Goal: Information Seeking & Learning: Learn about a topic

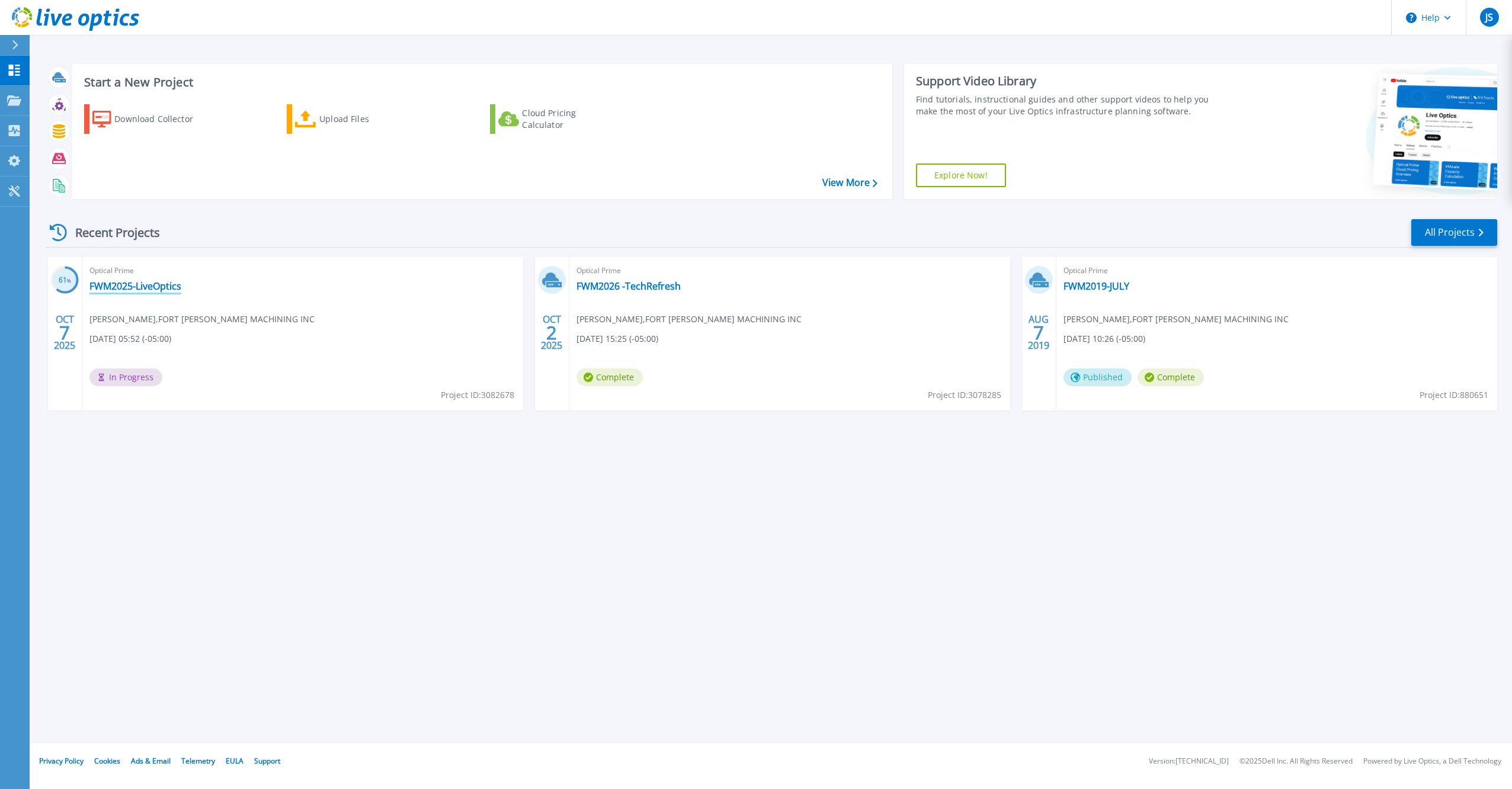
click at [132, 286] on link "FWM2025-LiveOptics" at bounding box center [135, 286] width 91 height 12
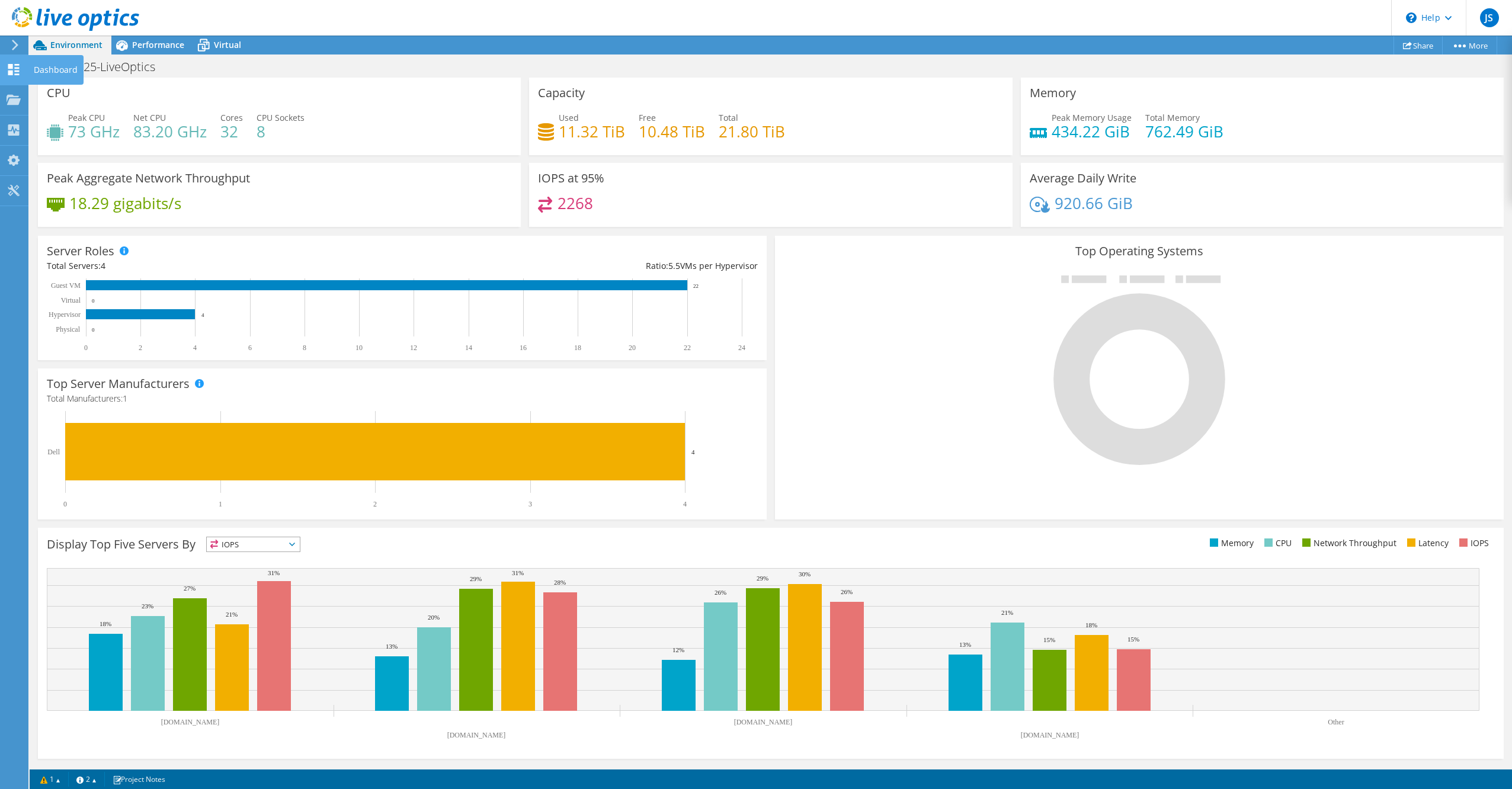
click at [56, 66] on div "Dashboard" at bounding box center [55, 70] width 55 height 29
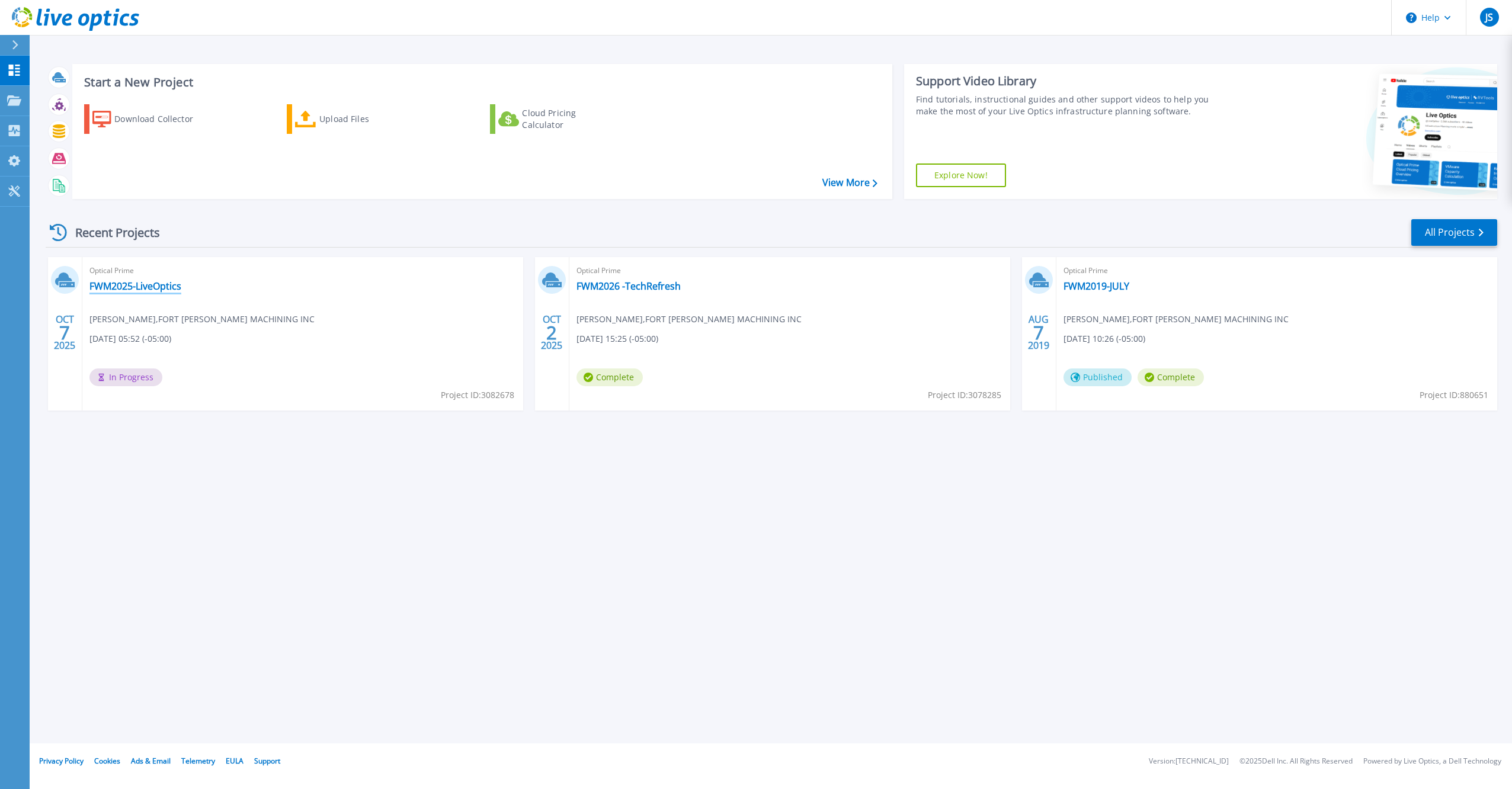
click at [151, 282] on link "FWM2025-LiveOptics" at bounding box center [135, 286] width 91 height 12
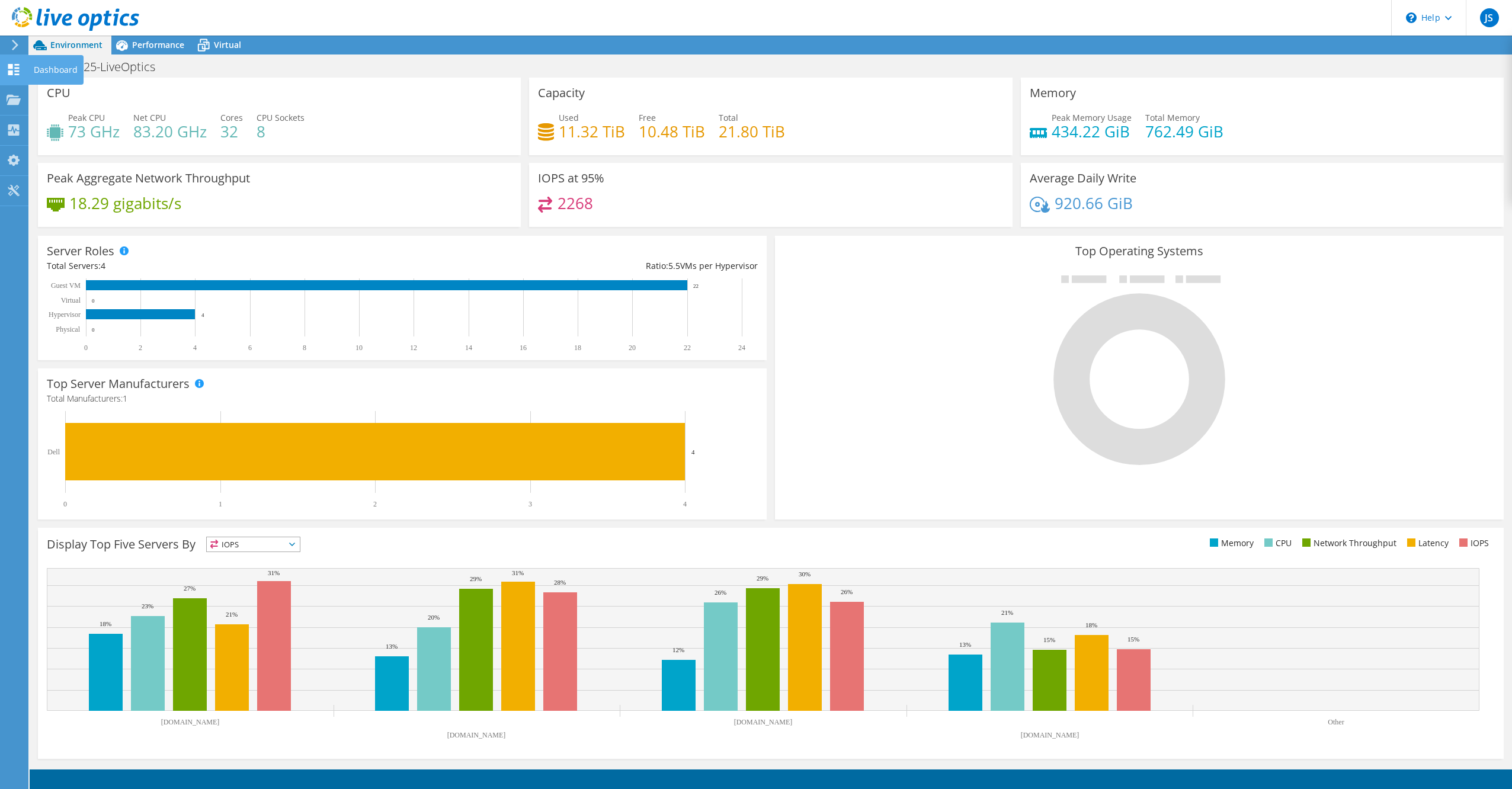
click at [70, 69] on div "Dashboard" at bounding box center [55, 70] width 55 height 29
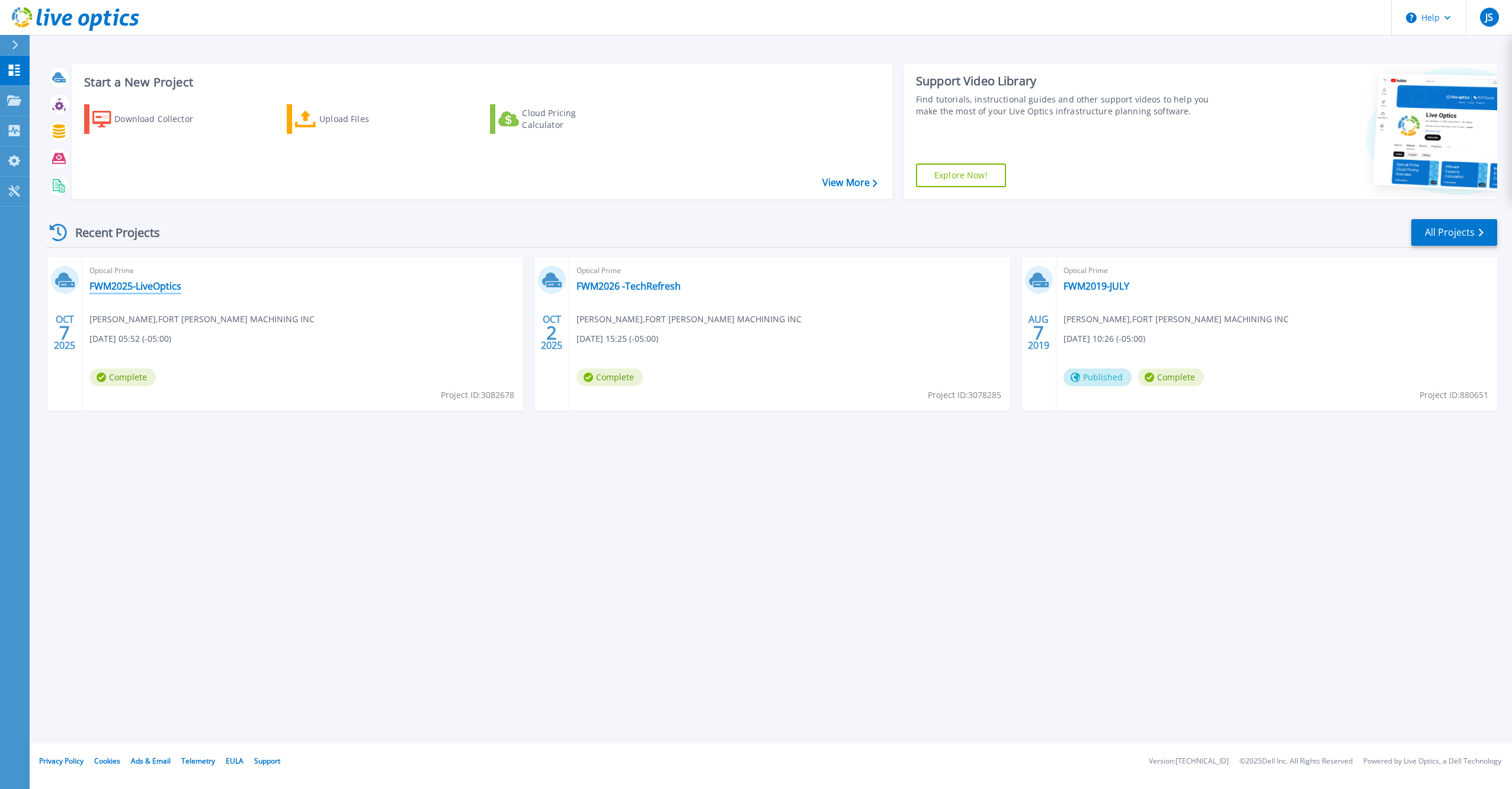
click at [130, 287] on link "FWM2025-LiveOptics" at bounding box center [135, 286] width 91 height 12
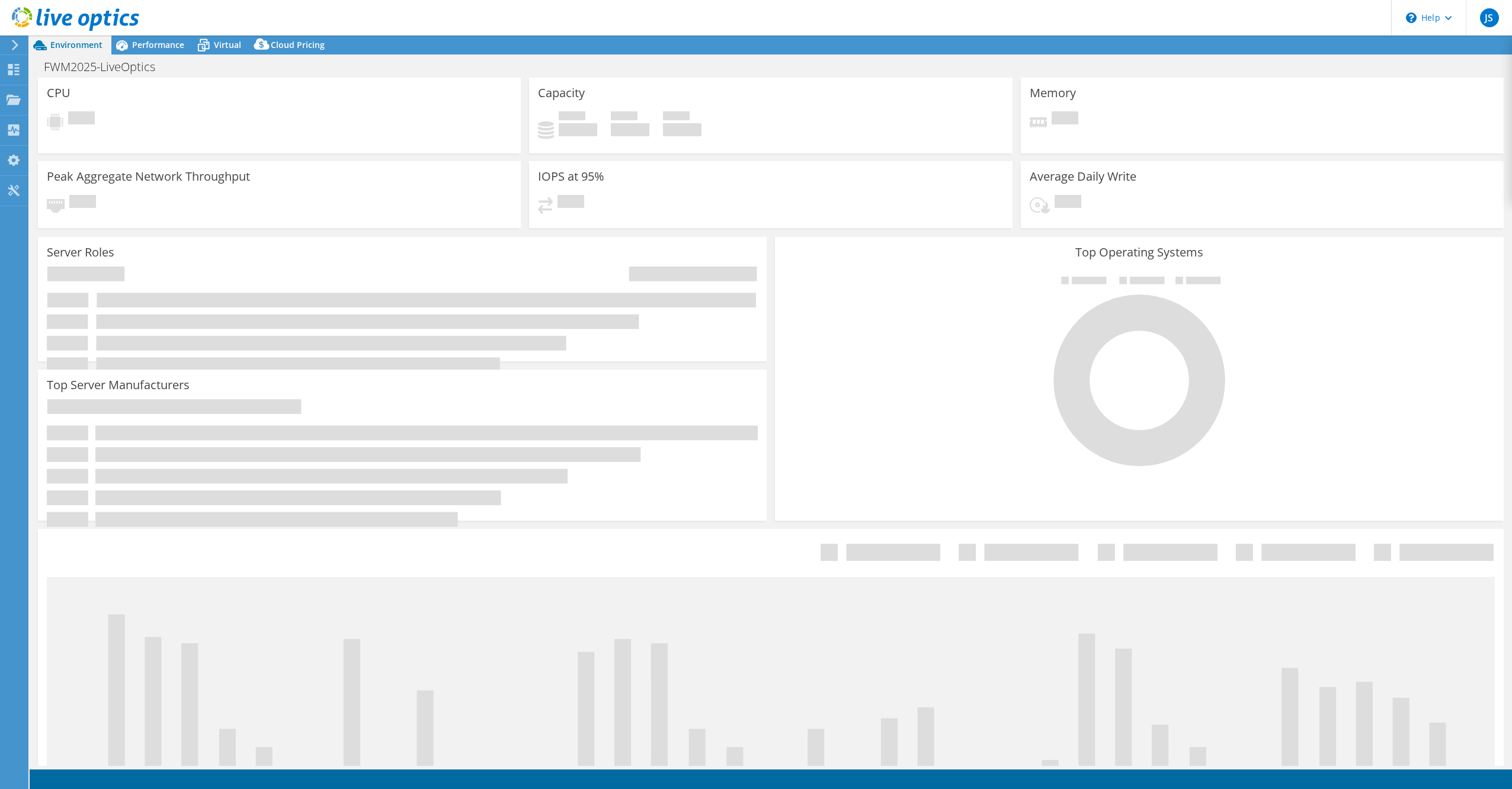
select select "USD"
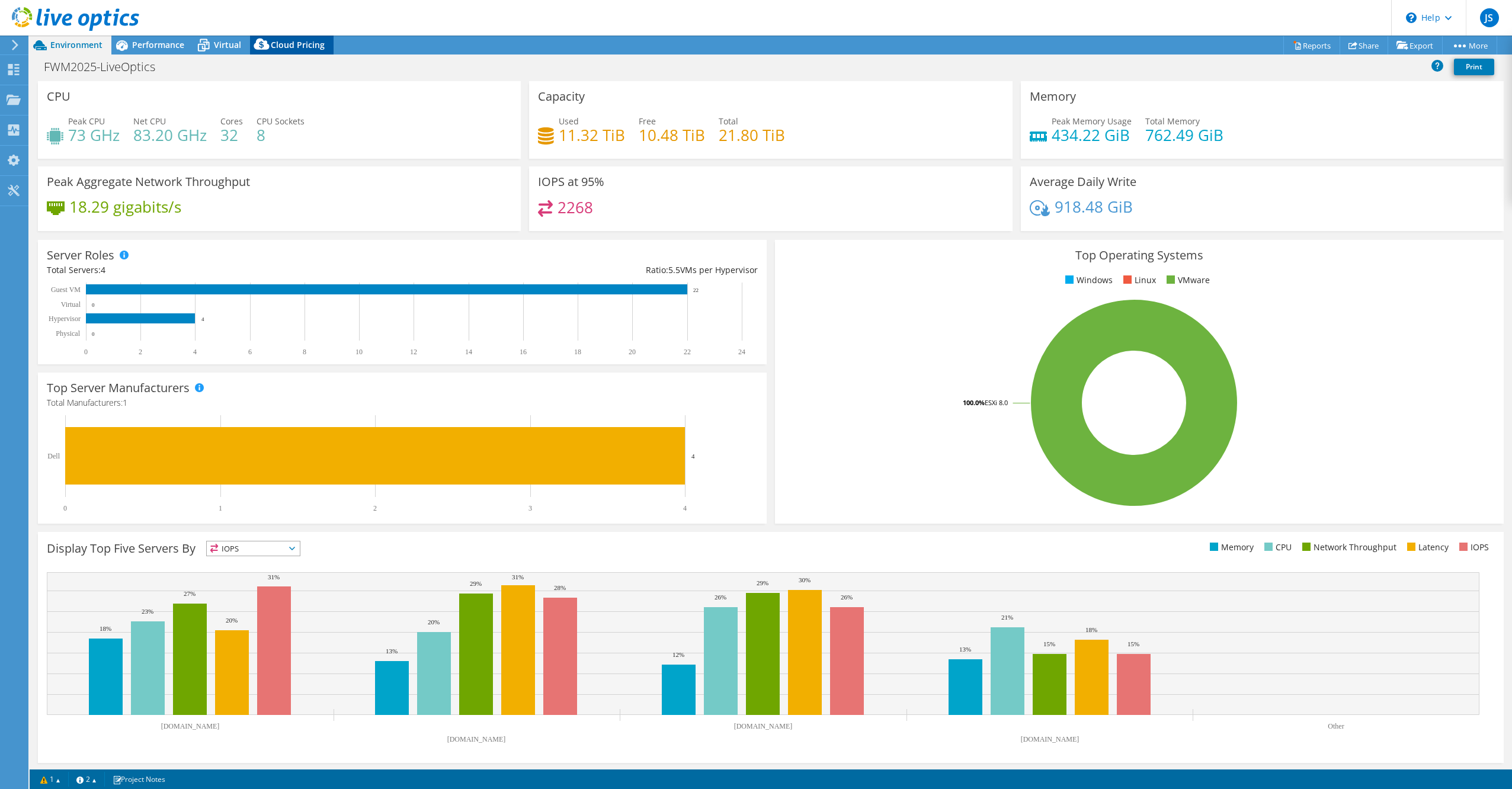
click at [298, 40] on span "Cloud Pricing" at bounding box center [297, 45] width 54 height 12
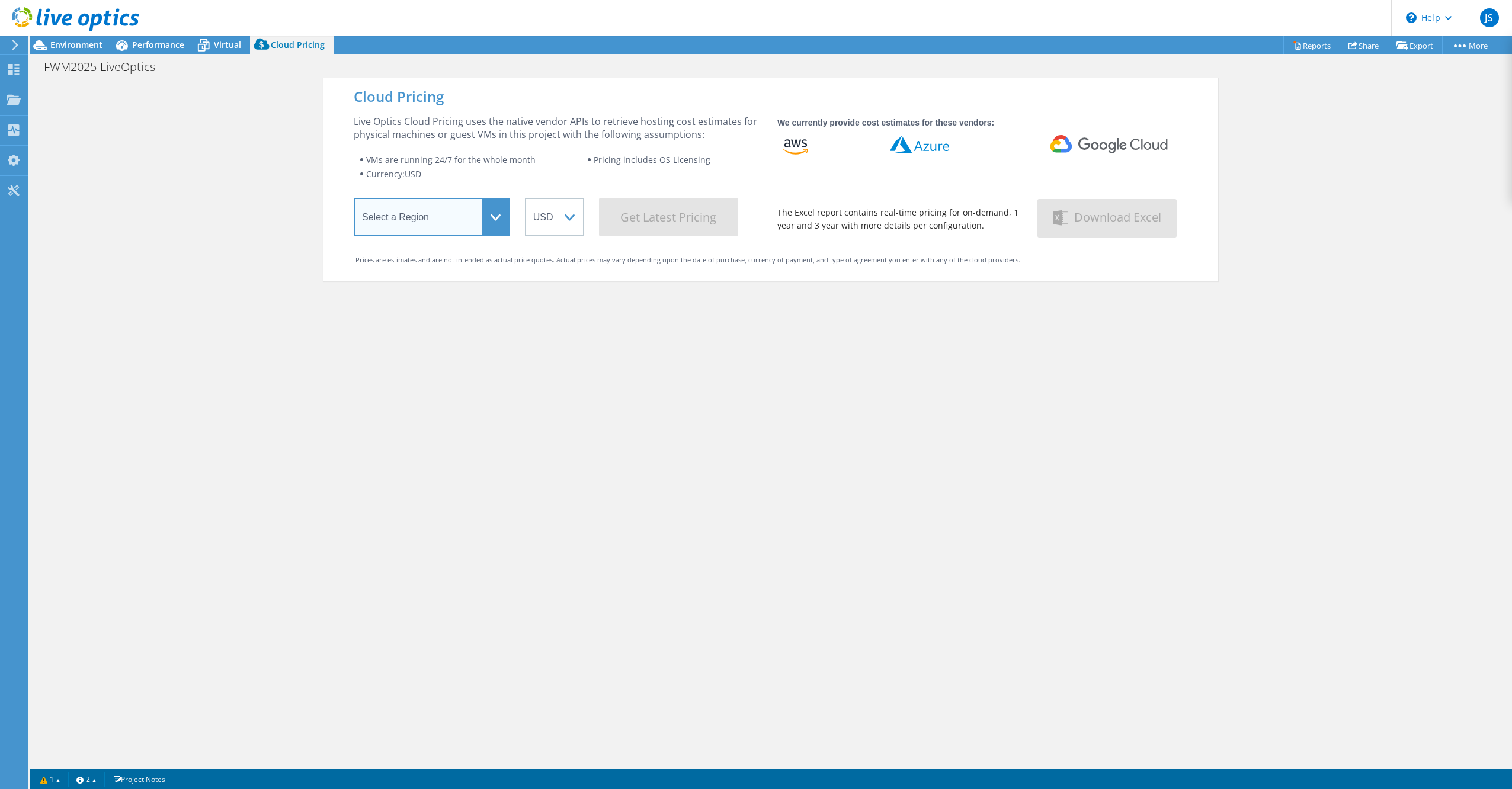
click at [491, 212] on select "Select a Region [GEOGRAPHIC_DATA] ([GEOGRAPHIC_DATA]) [GEOGRAPHIC_DATA] ([GEOGR…" at bounding box center [432, 217] width 157 height 39
select select "USEast"
click at [354, 199] on select "Select a Region [GEOGRAPHIC_DATA] ([GEOGRAPHIC_DATA]) [GEOGRAPHIC_DATA] ([GEOGR…" at bounding box center [432, 217] width 157 height 39
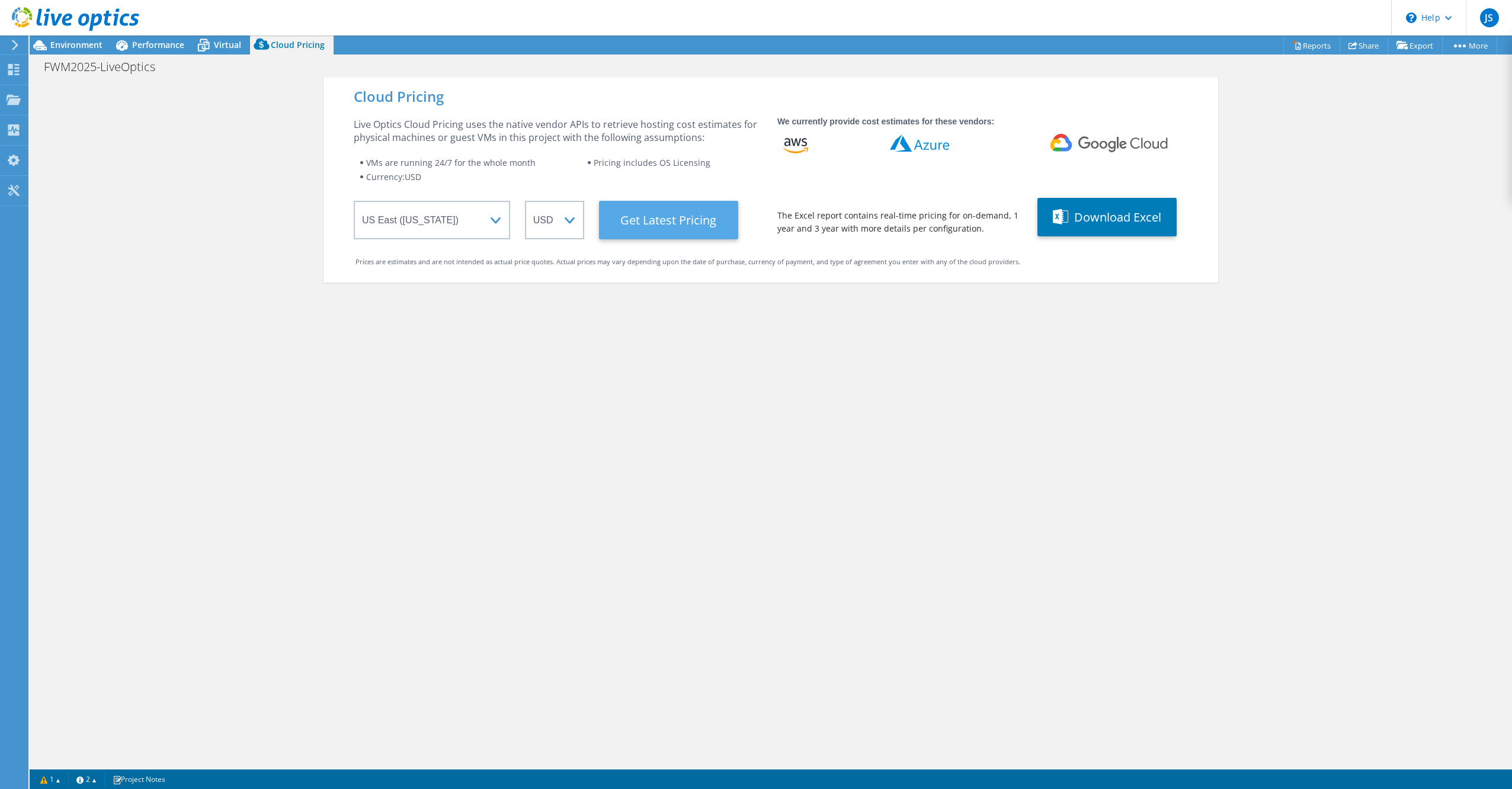
click at [655, 214] on Latest "Get Latest Pricing" at bounding box center [668, 220] width 139 height 39
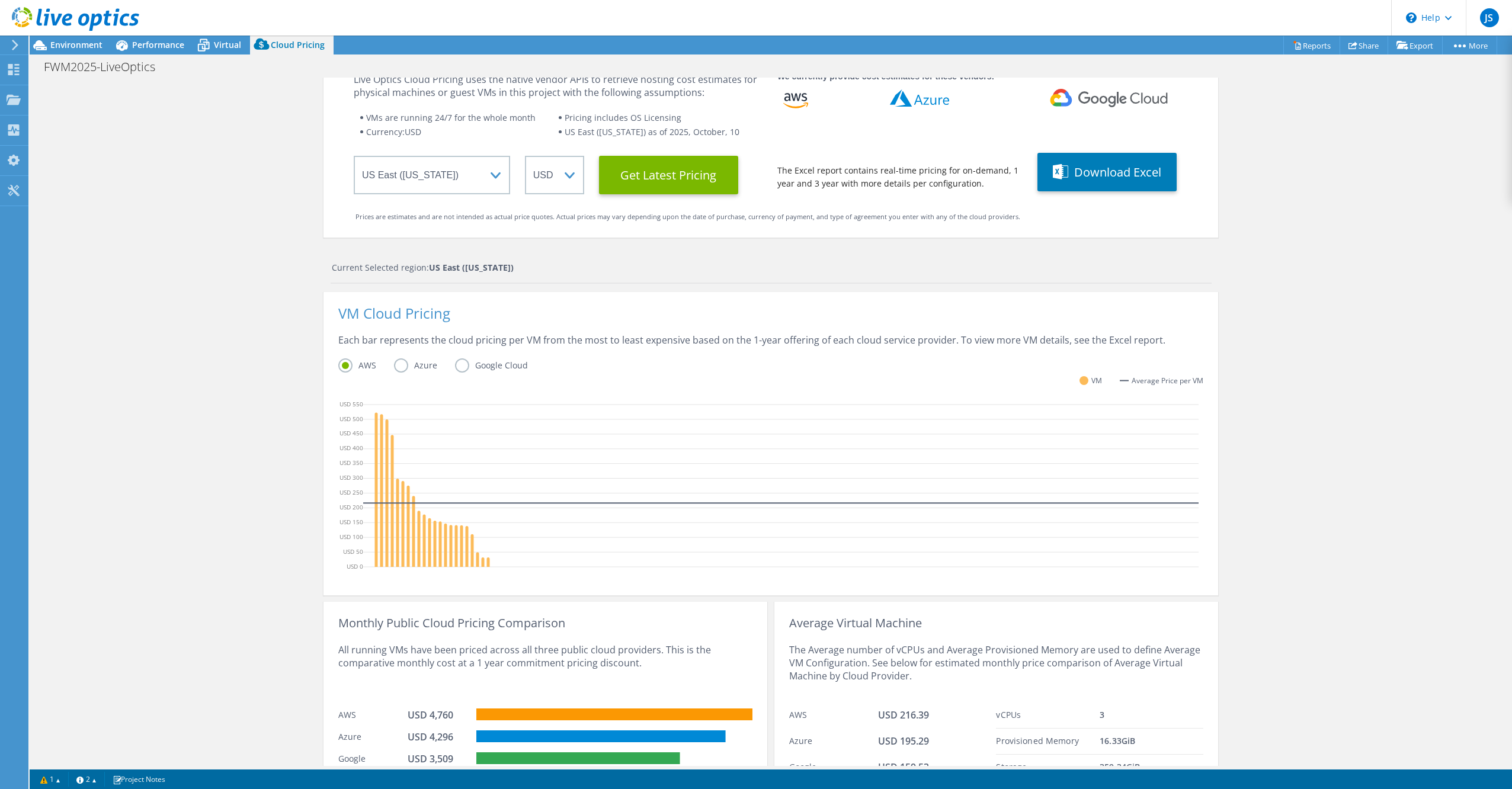
scroll to position [102, 0]
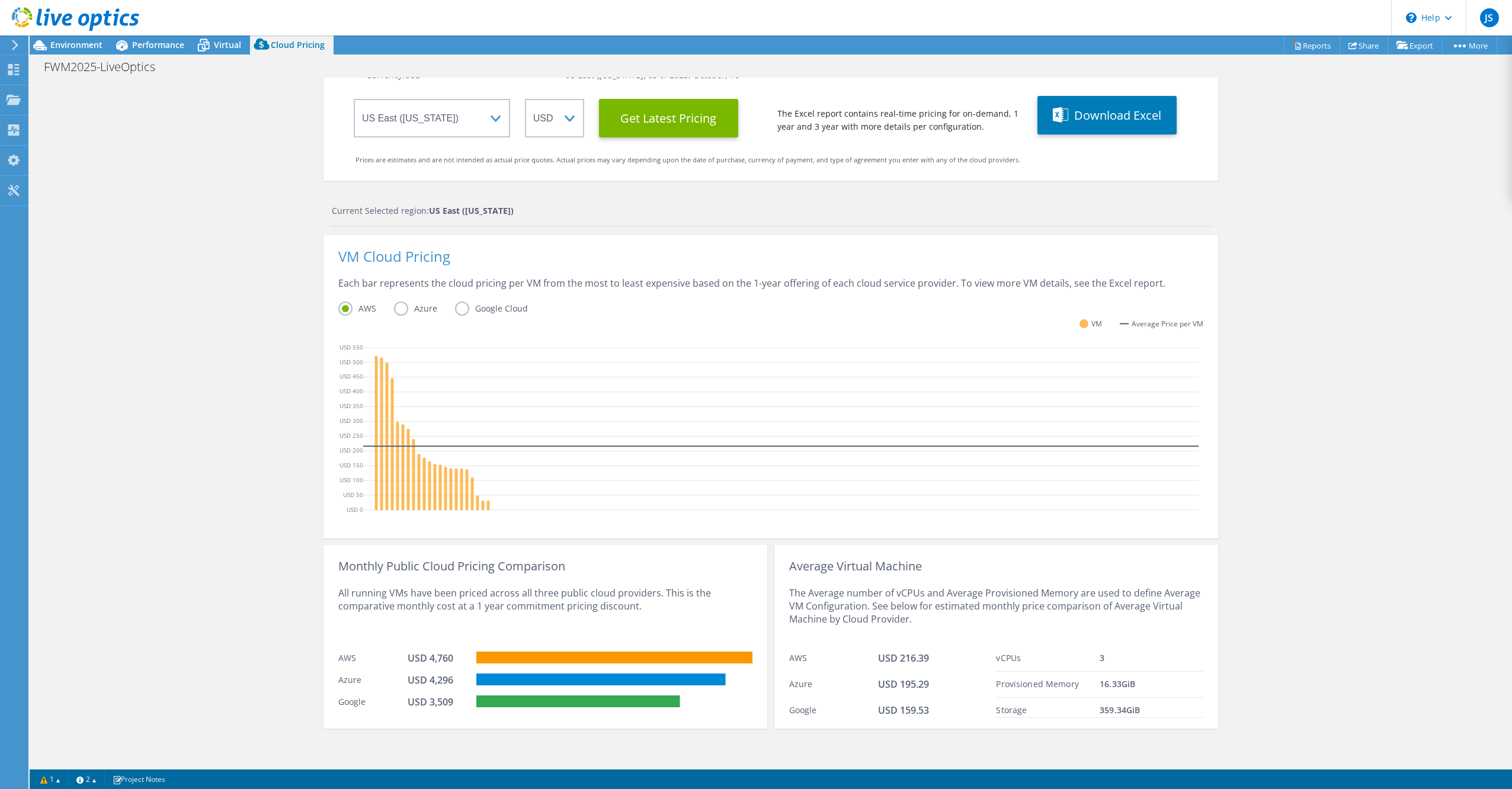
click at [394, 305] on label "Azure" at bounding box center [424, 308] width 61 height 15
click at [0, 0] on input "Azure" at bounding box center [0, 0] width 0 height 0
click at [334, 109] on div "Cloud Pricing Live Optics Cloud Pricing uses the native vendor APIs to retrieve…" at bounding box center [770, 78] width 894 height 205
click at [1325, 48] on link "Reports" at bounding box center [1312, 45] width 56 height 18
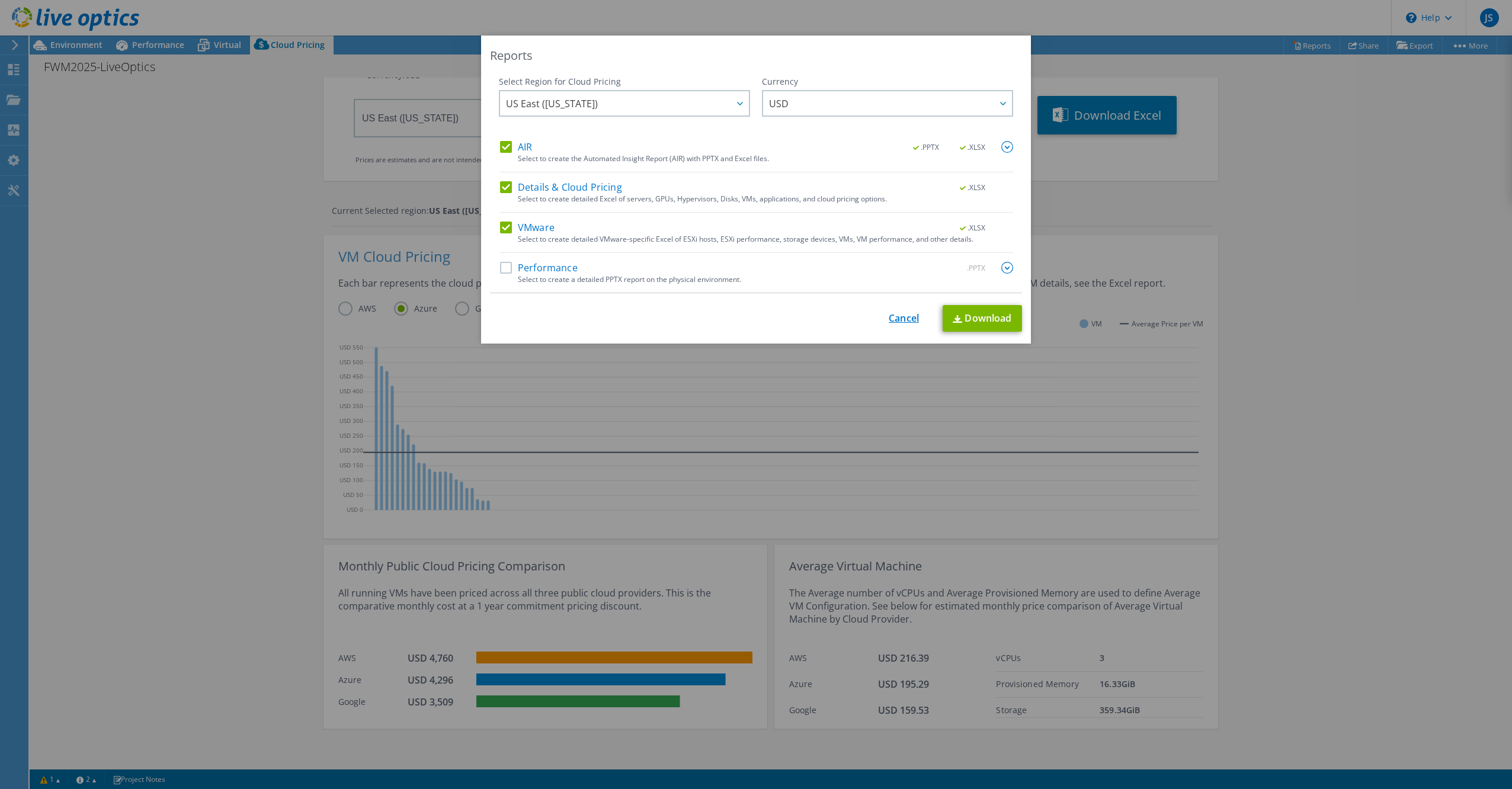
click at [888, 315] on link "Cancel" at bounding box center [903, 319] width 30 height 12
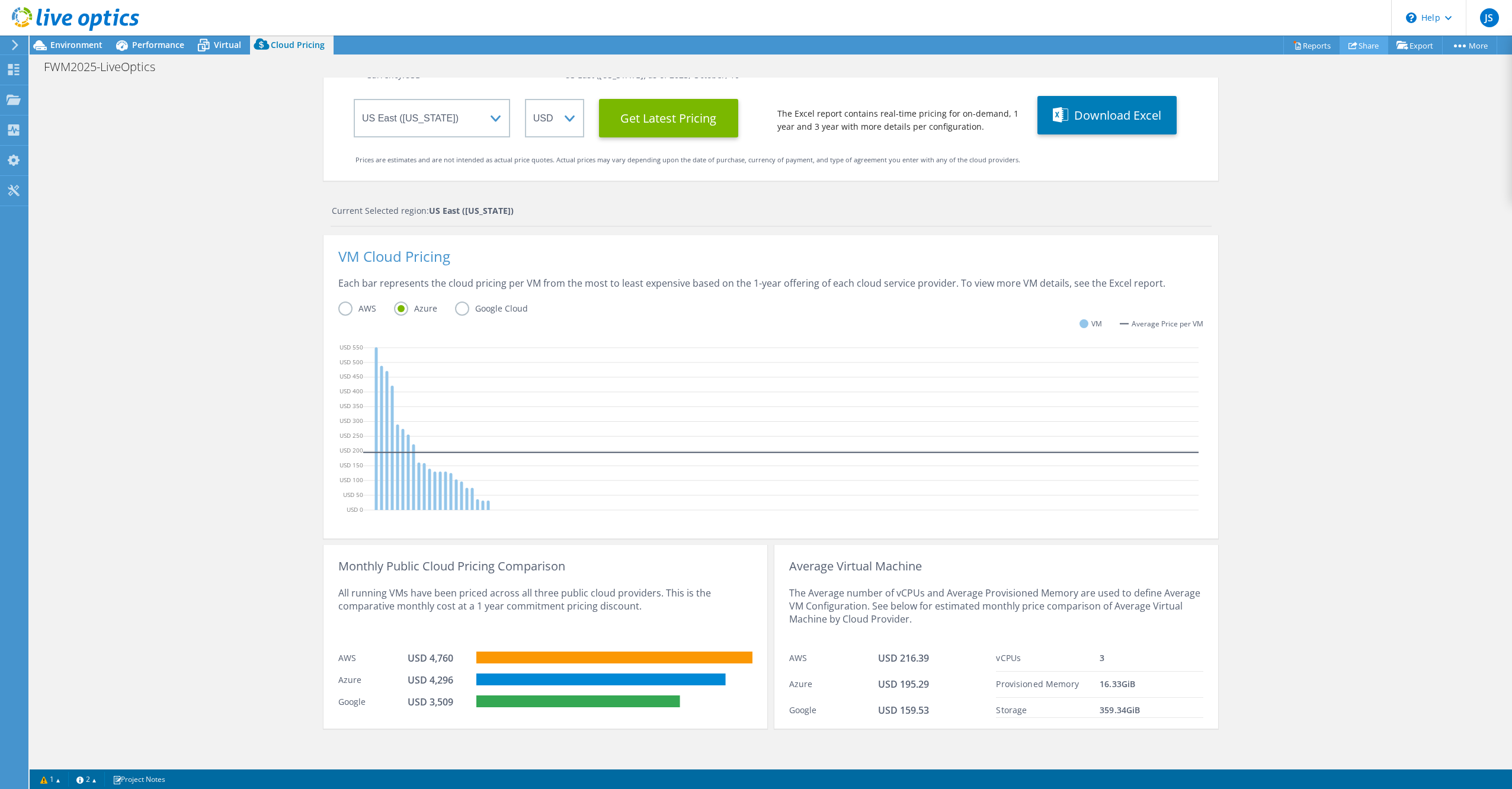
click at [1363, 42] on link "Share" at bounding box center [1364, 45] width 49 height 18
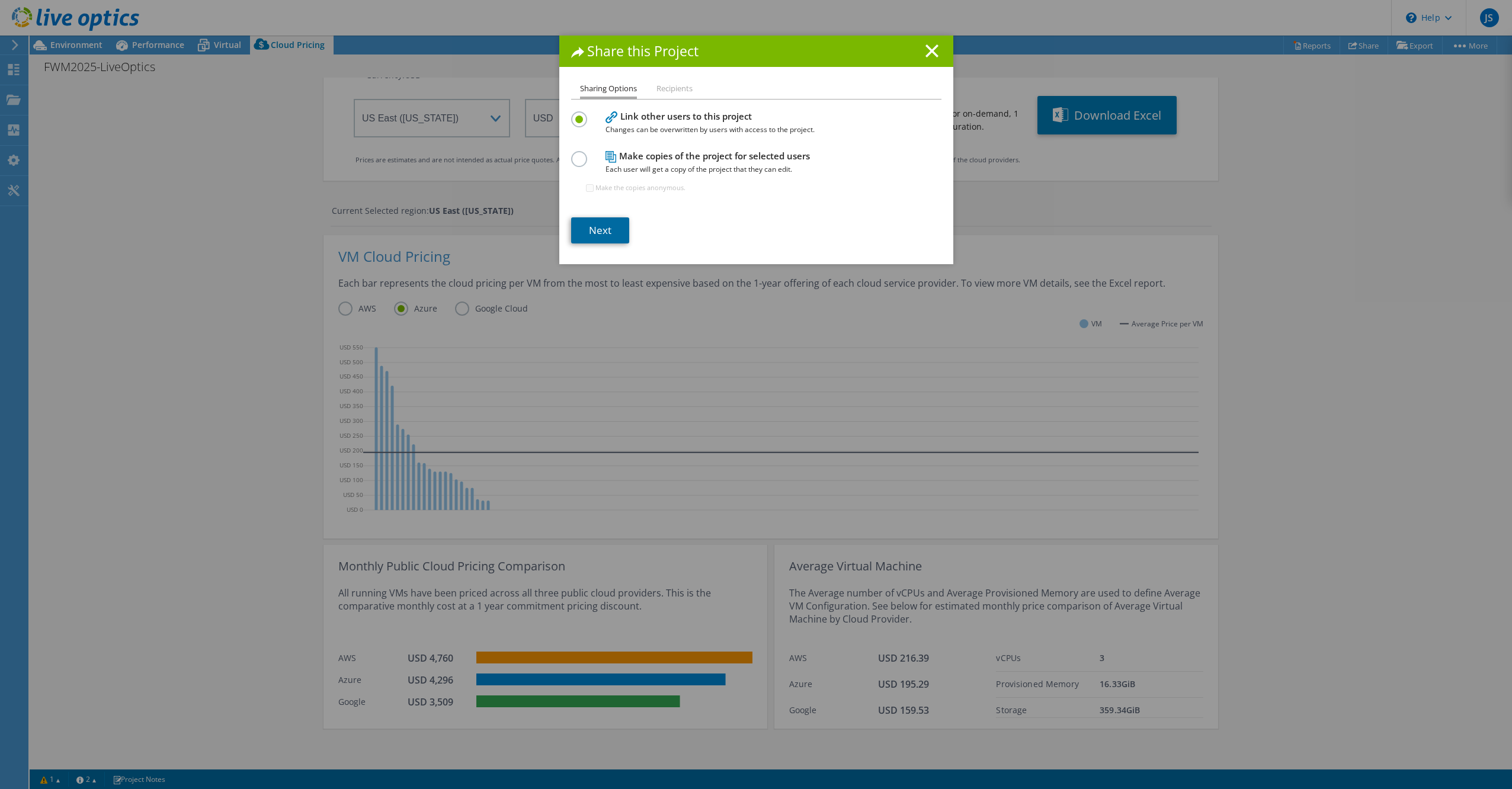
click at [594, 225] on link "Next" at bounding box center [600, 230] width 58 height 26
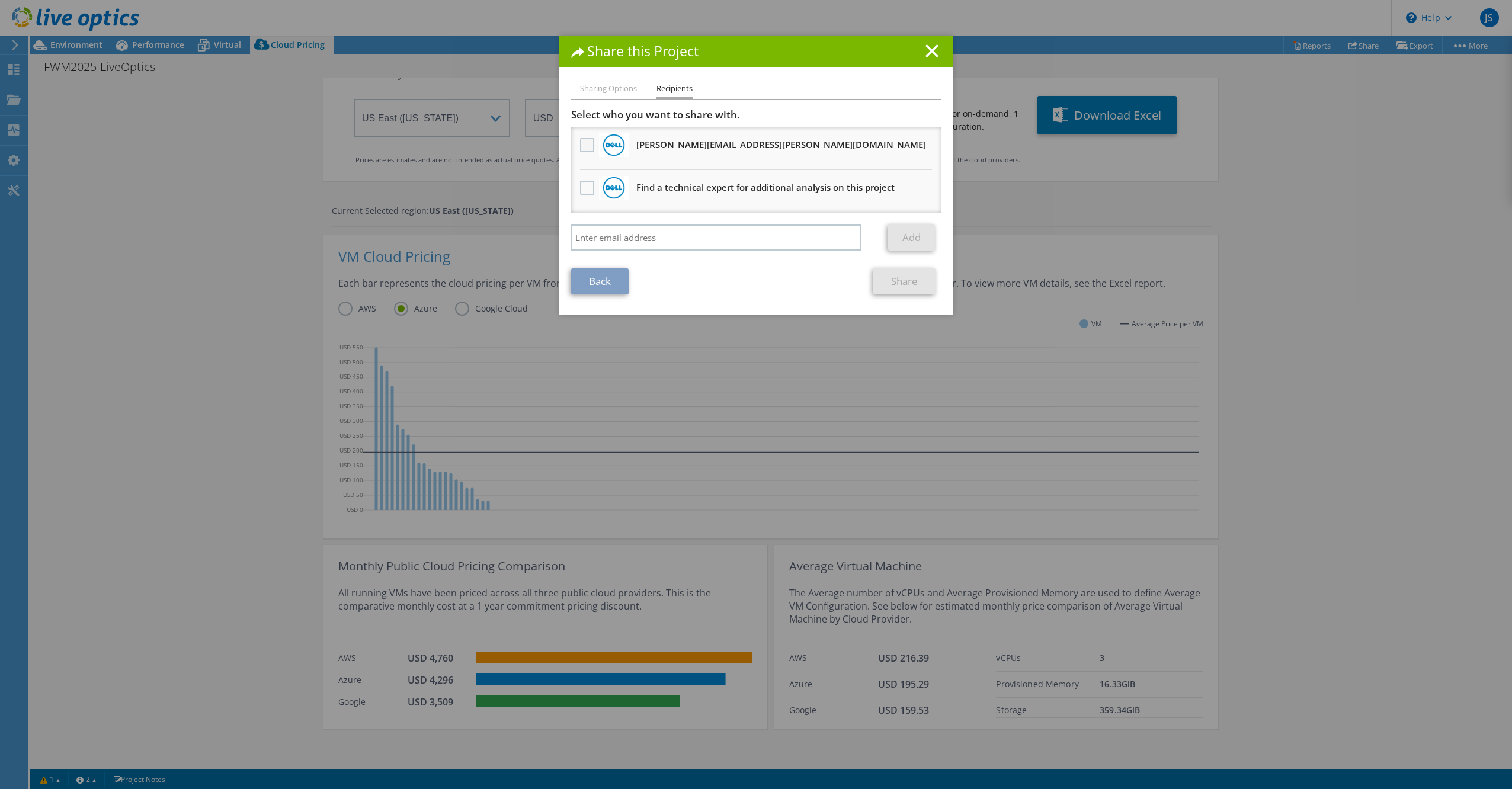
click at [580, 143] on label at bounding box center [589, 145] width 18 height 15
click at [0, 0] on input "checkbox" at bounding box center [0, 0] width 0 height 0
click at [898, 280] on link "Share" at bounding box center [905, 281] width 62 height 26
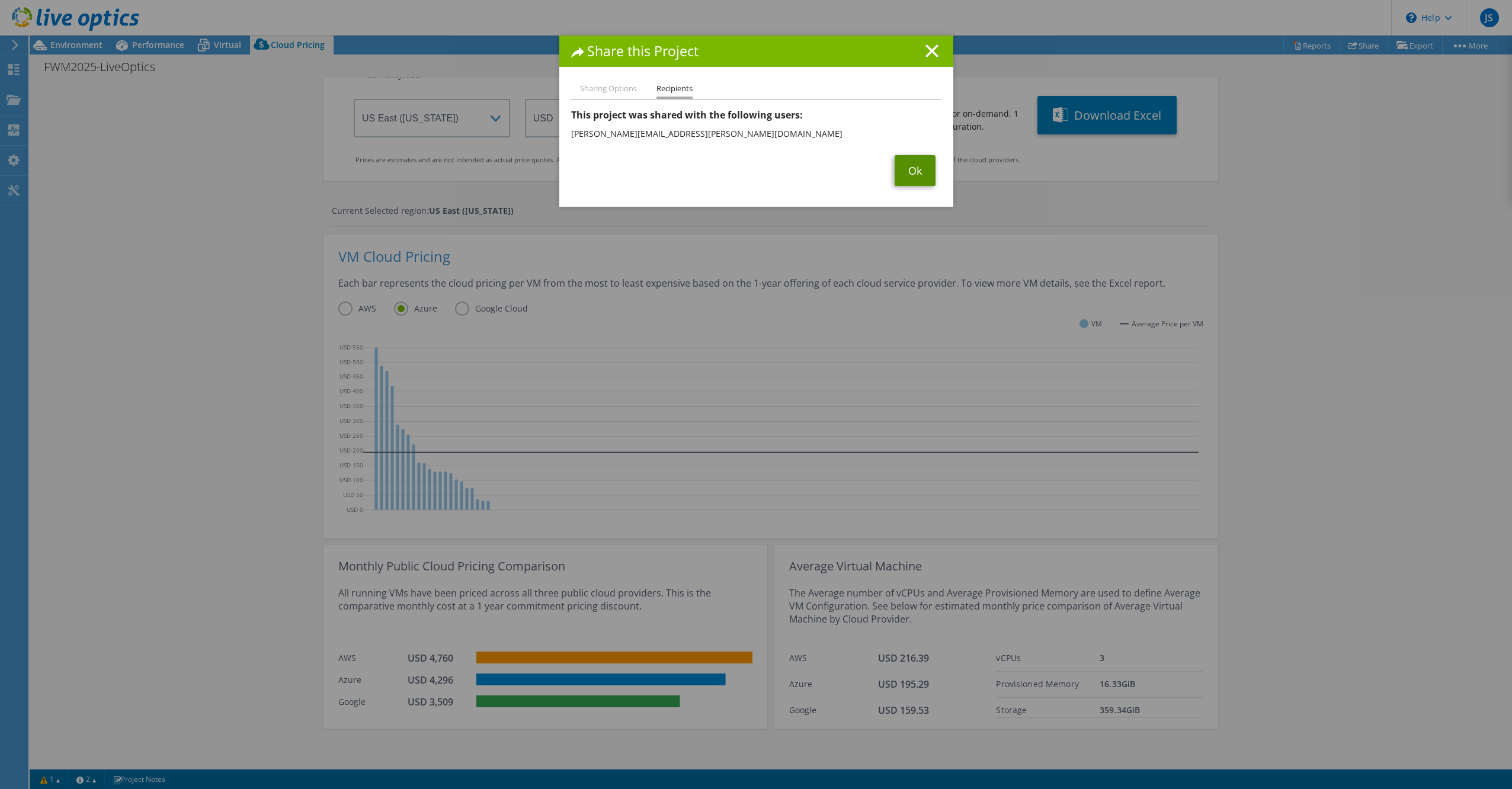
click at [910, 170] on link "Ok" at bounding box center [915, 171] width 41 height 31
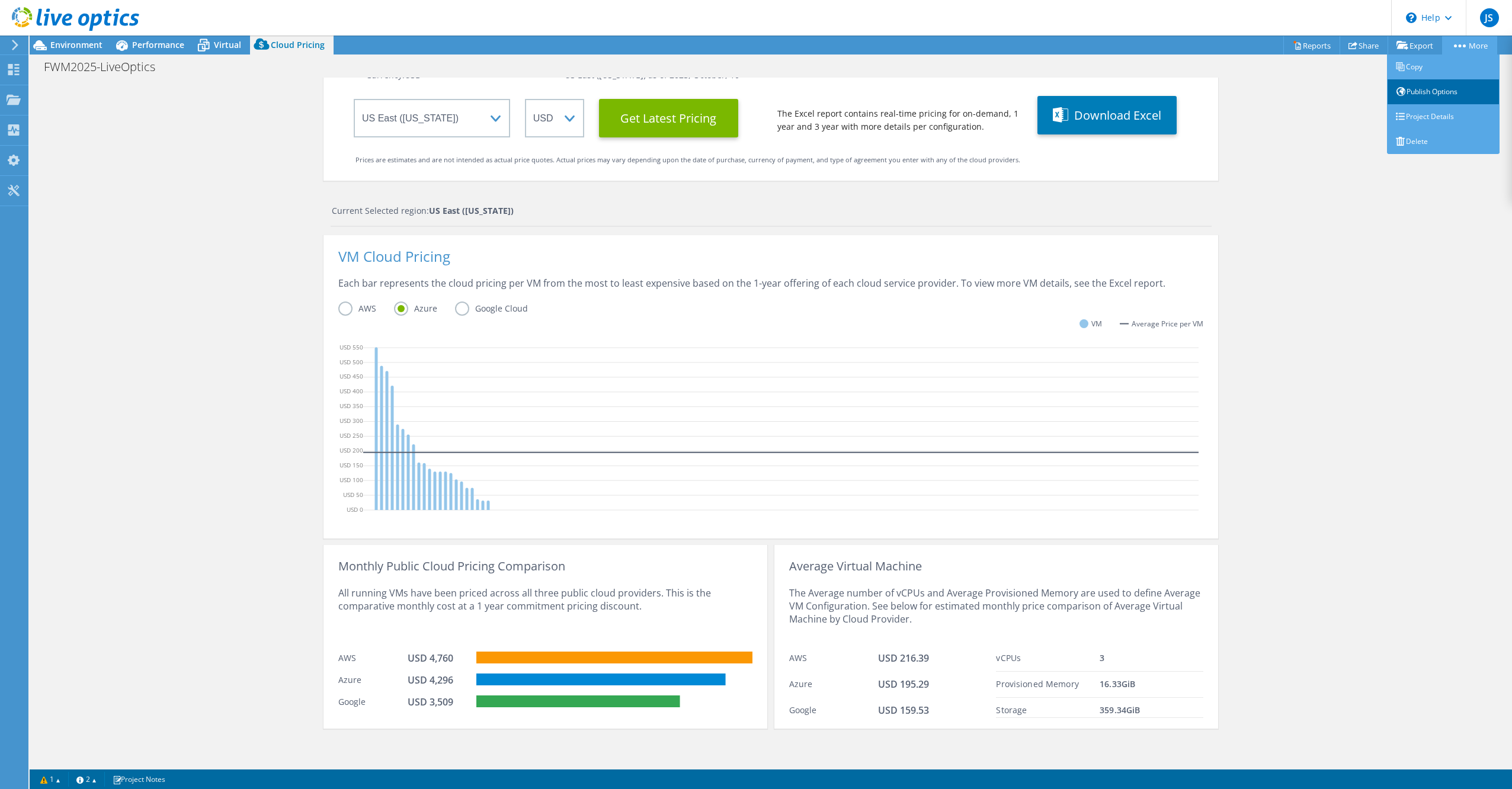
click at [1413, 87] on link "Publish Options" at bounding box center [1444, 92] width 113 height 25
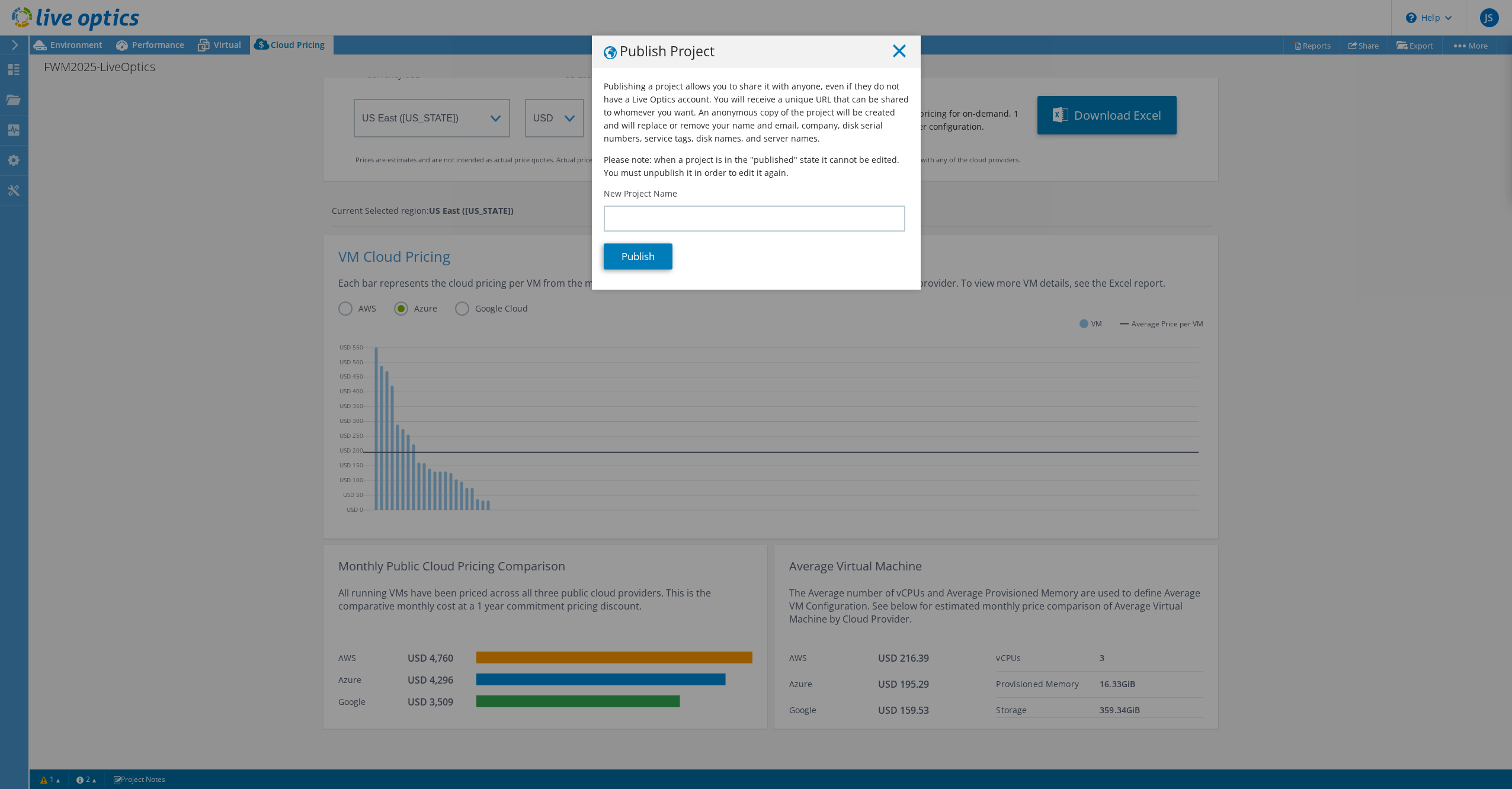
click at [898, 51] on icon at bounding box center [899, 51] width 13 height 13
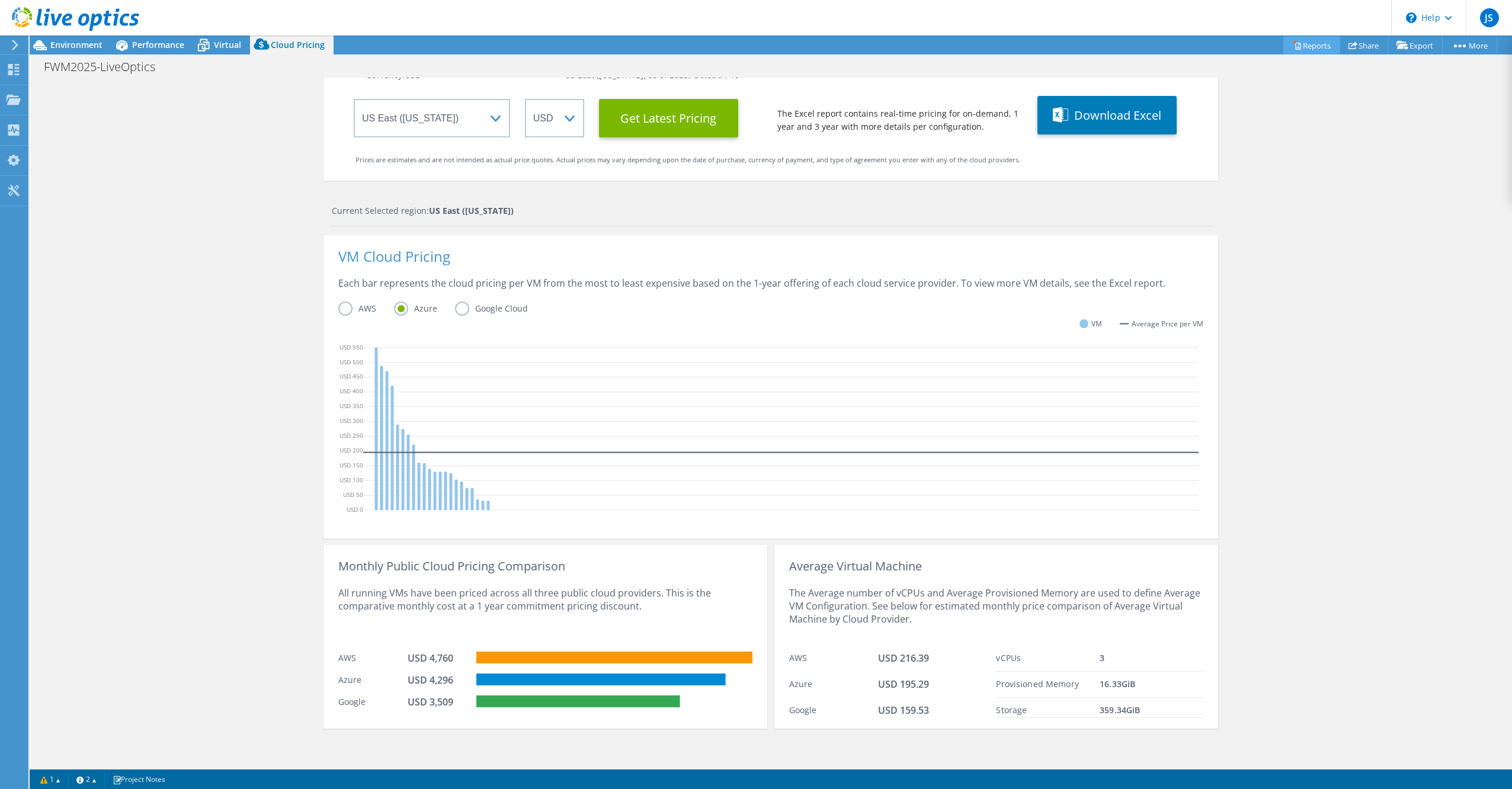
click at [1295, 46] on link "Reports" at bounding box center [1312, 45] width 56 height 18
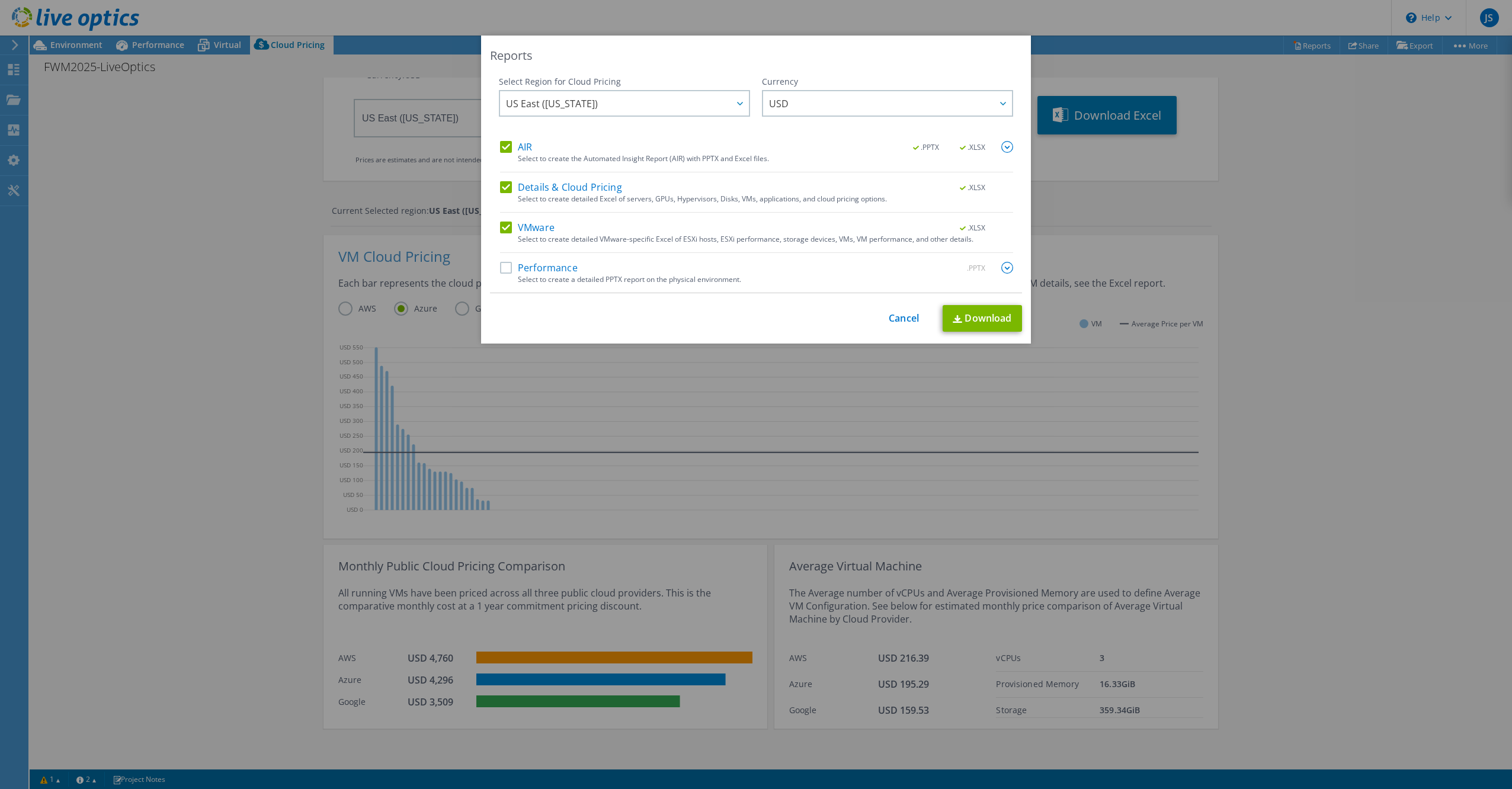
click at [877, 319] on div "This process may take a while, please wait... Cancel Download" at bounding box center [756, 318] width 532 height 26
click at [901, 317] on link "Cancel" at bounding box center [903, 319] width 30 height 12
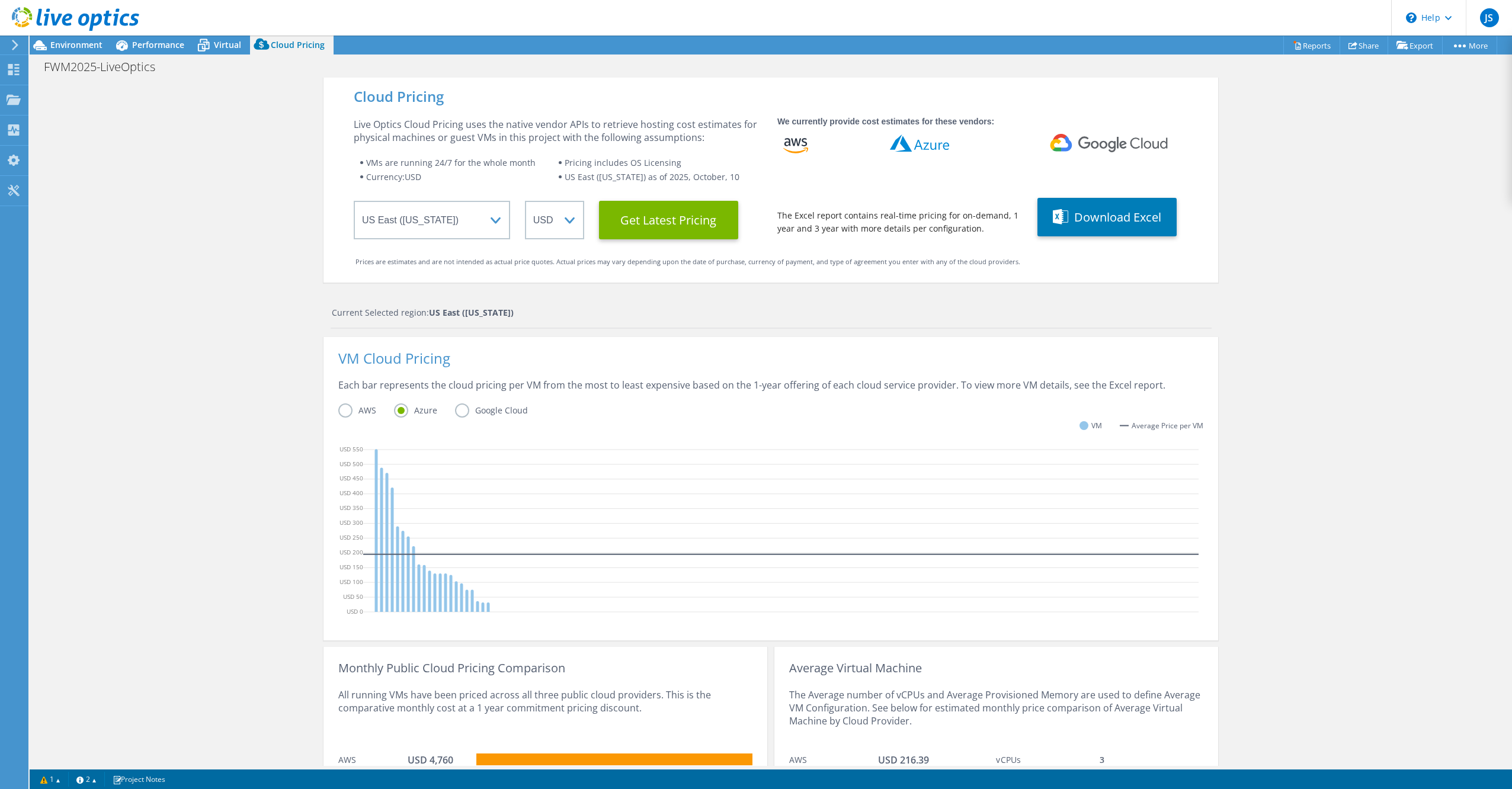
click at [166, 161] on div "Cloud Pricing Live Optics Cloud Pricing uses the native vendor APIs to retrieve…" at bounding box center [771, 473] width 1483 height 791
click at [80, 39] on div at bounding box center [69, 19] width 139 height 40
click at [79, 39] on span "Environment" at bounding box center [77, 45] width 53 height 12
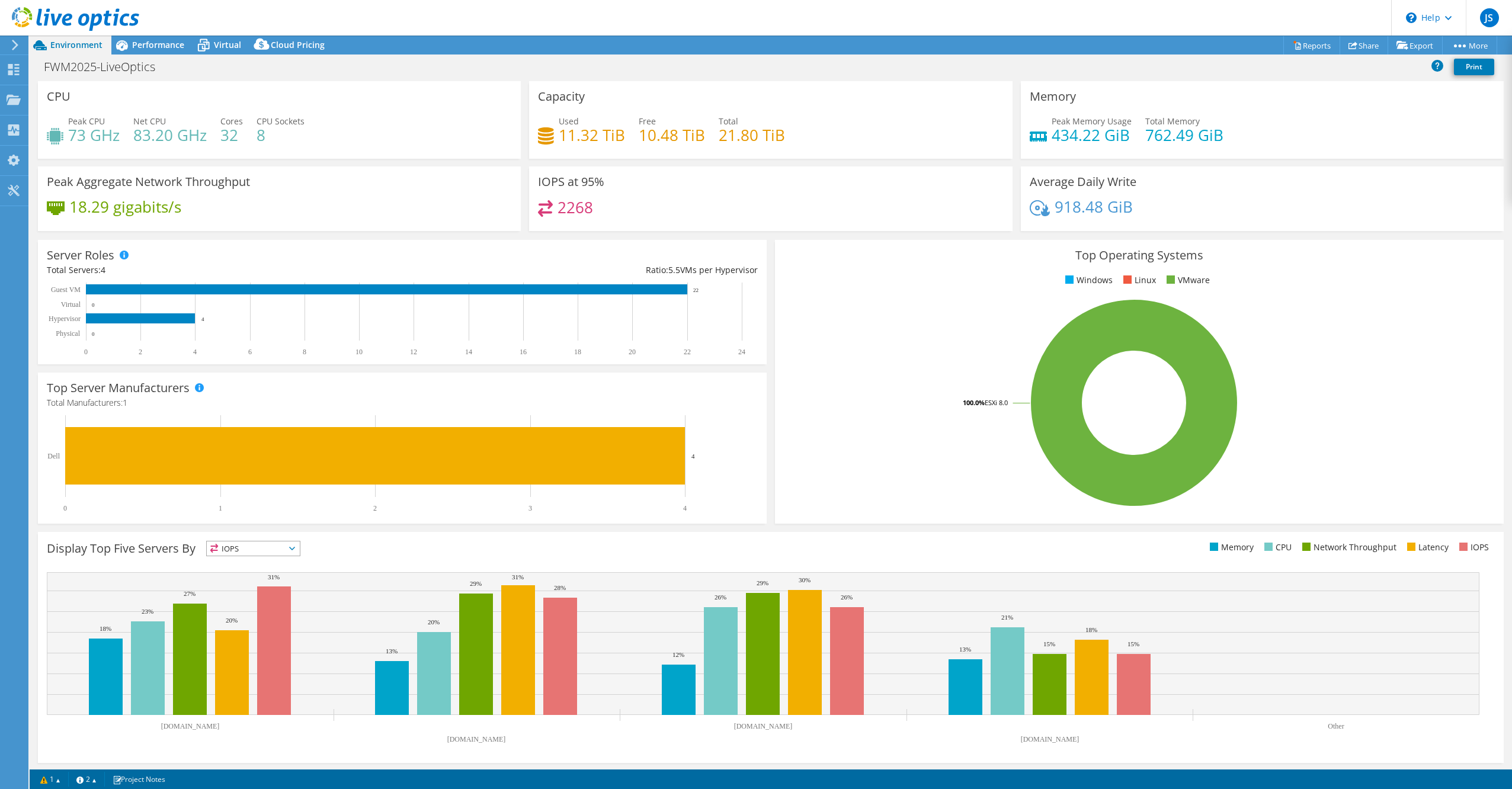
click at [738, 36] on div "Project Actions Project Actions Reports Share Export vSAN ReadyNode Sizer" at bounding box center [771, 45] width 1483 height 18
click at [501, 217] on div "18.29 gigabits/s" at bounding box center [279, 213] width 465 height 25
click at [418, 126] on div "Peak CPU 73 GHz Net CPU 83.20 GHz Cores 32 CPU Sockets 8" at bounding box center [279, 134] width 465 height 39
click at [148, 42] on span "Performance" at bounding box center [159, 45] width 53 height 12
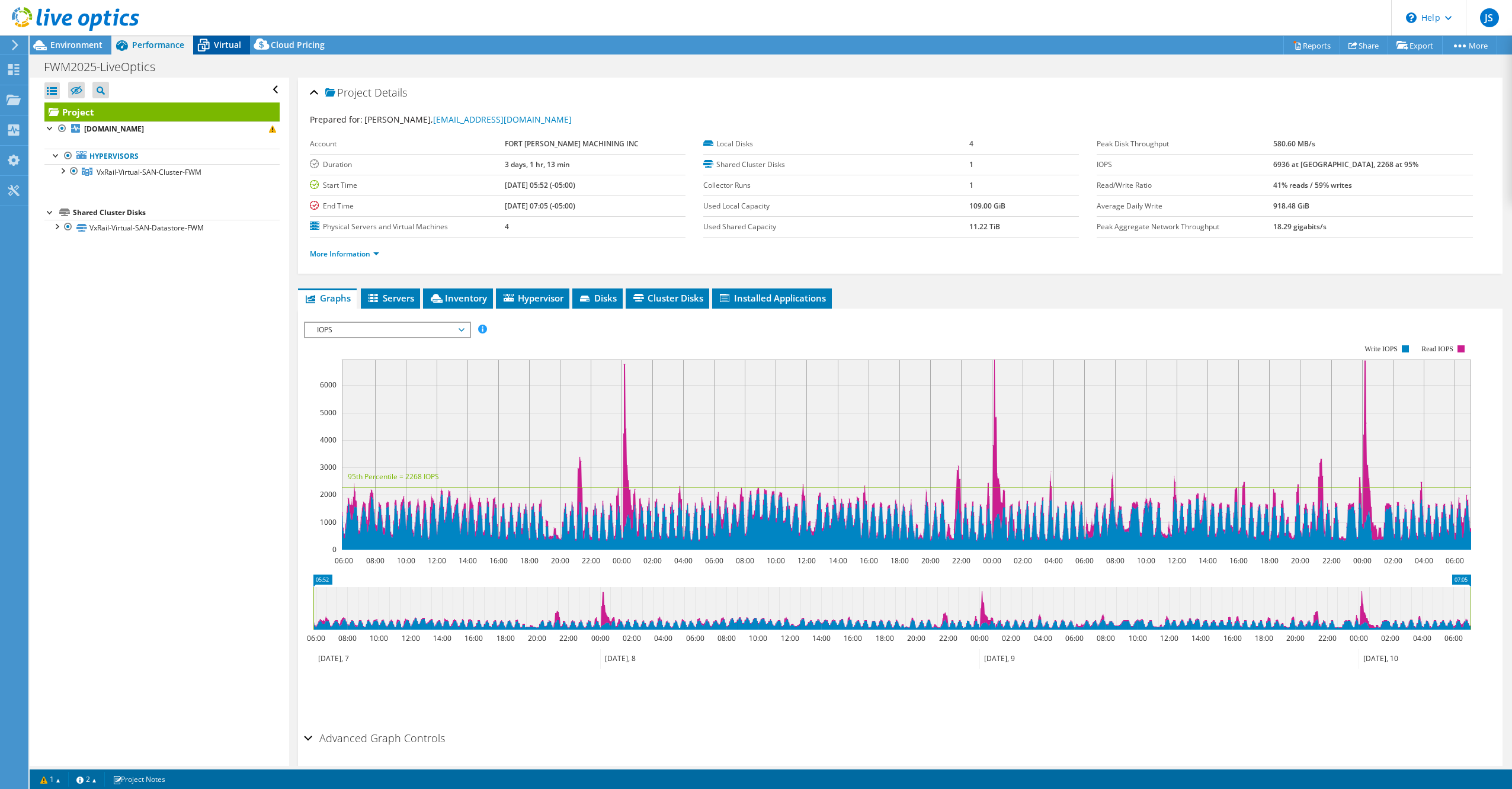
click at [225, 42] on span "Virtual" at bounding box center [228, 45] width 27 height 12
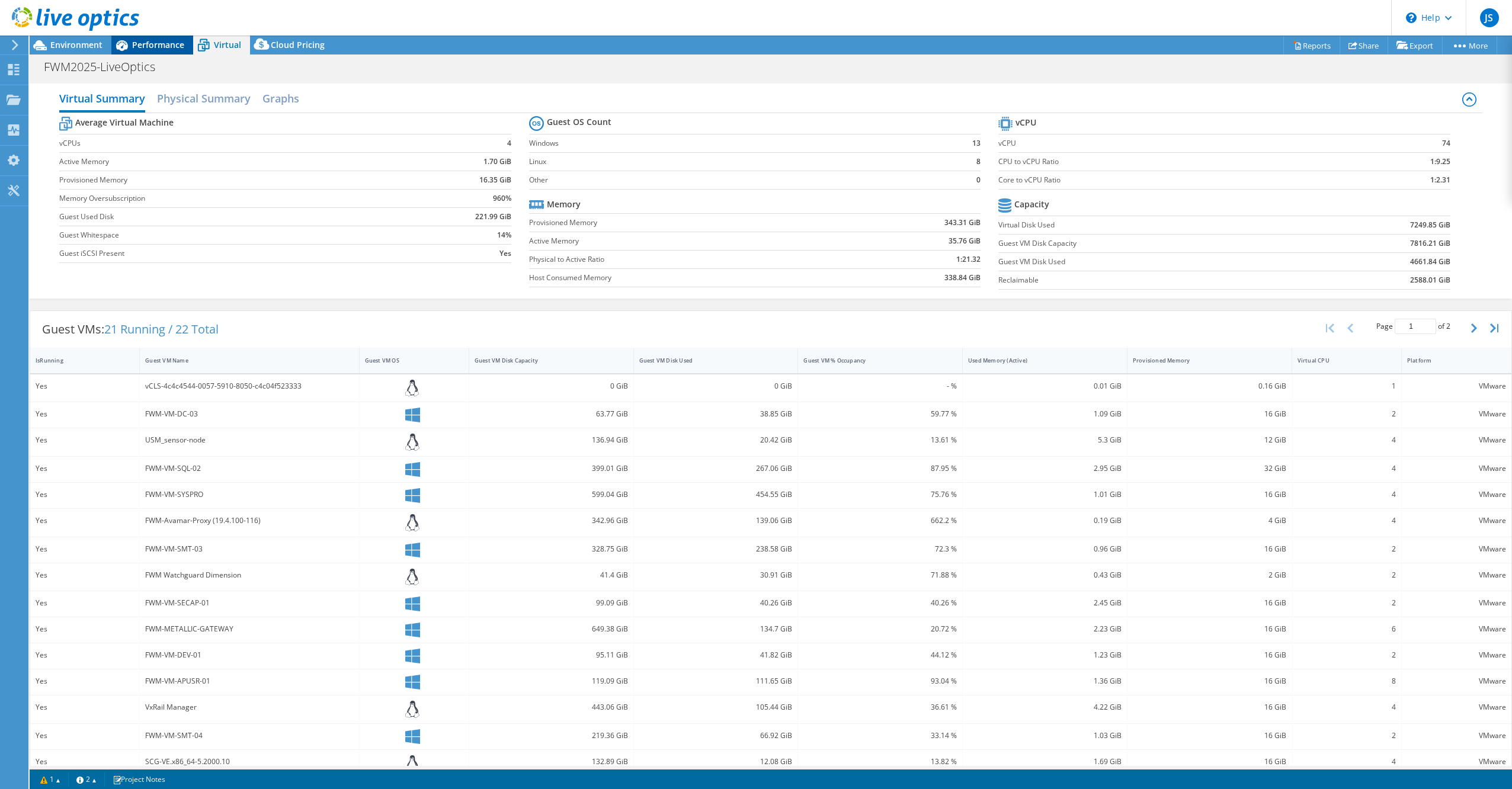
click at [166, 45] on span "Performance" at bounding box center [159, 45] width 53 height 12
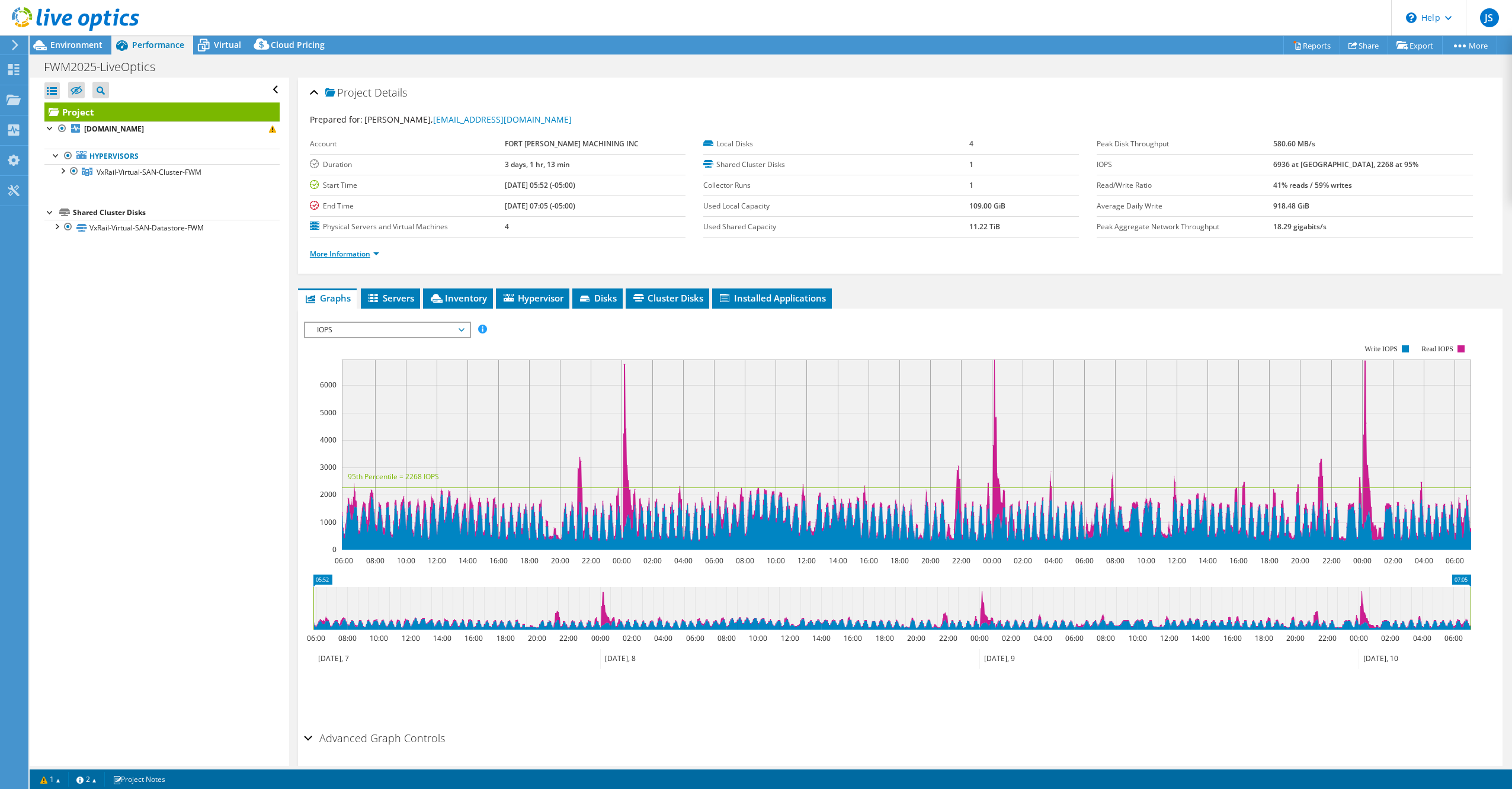
click at [348, 249] on link "More Information" at bounding box center [343, 254] width 69 height 10
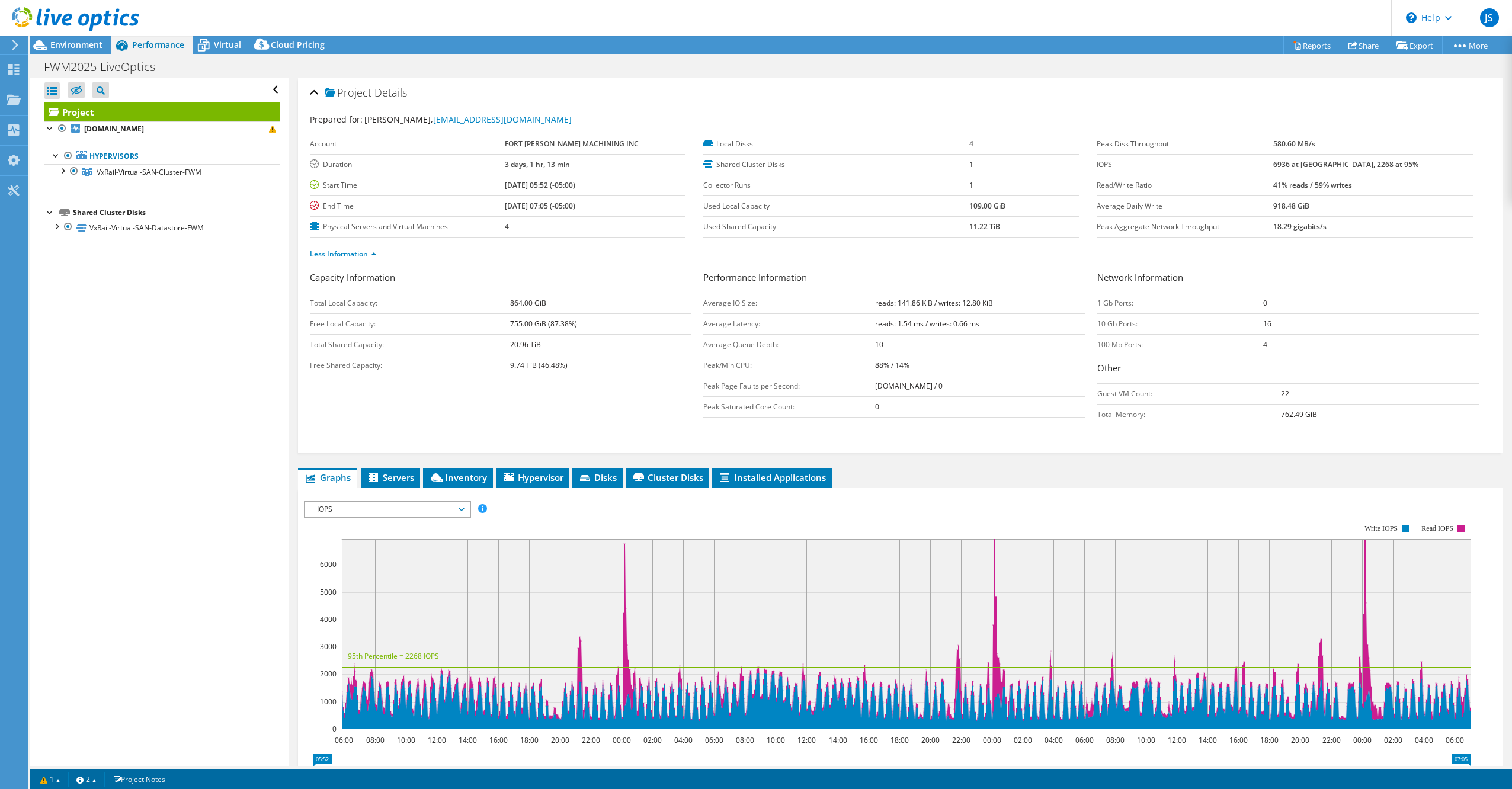
click at [434, 196] on td "End Time" at bounding box center [407, 205] width 195 height 20
click at [181, 284] on div "Open All Close All Hide Excluded Nodes Project Tree Filter" at bounding box center [159, 422] width 259 height 689
click at [218, 36] on div "Virtual" at bounding box center [222, 45] width 56 height 18
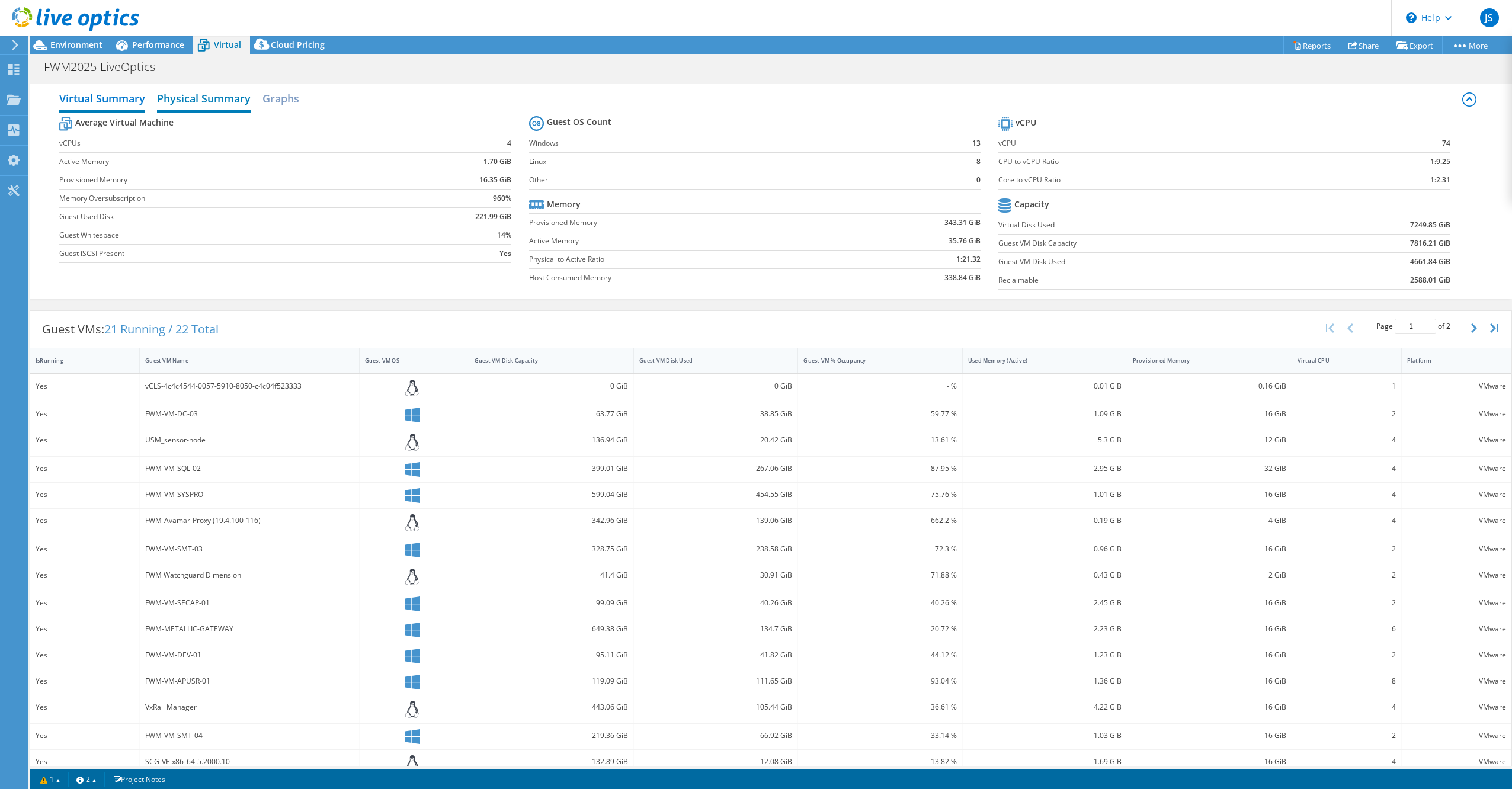
click at [222, 96] on h2 "Physical Summary" at bounding box center [203, 99] width 93 height 26
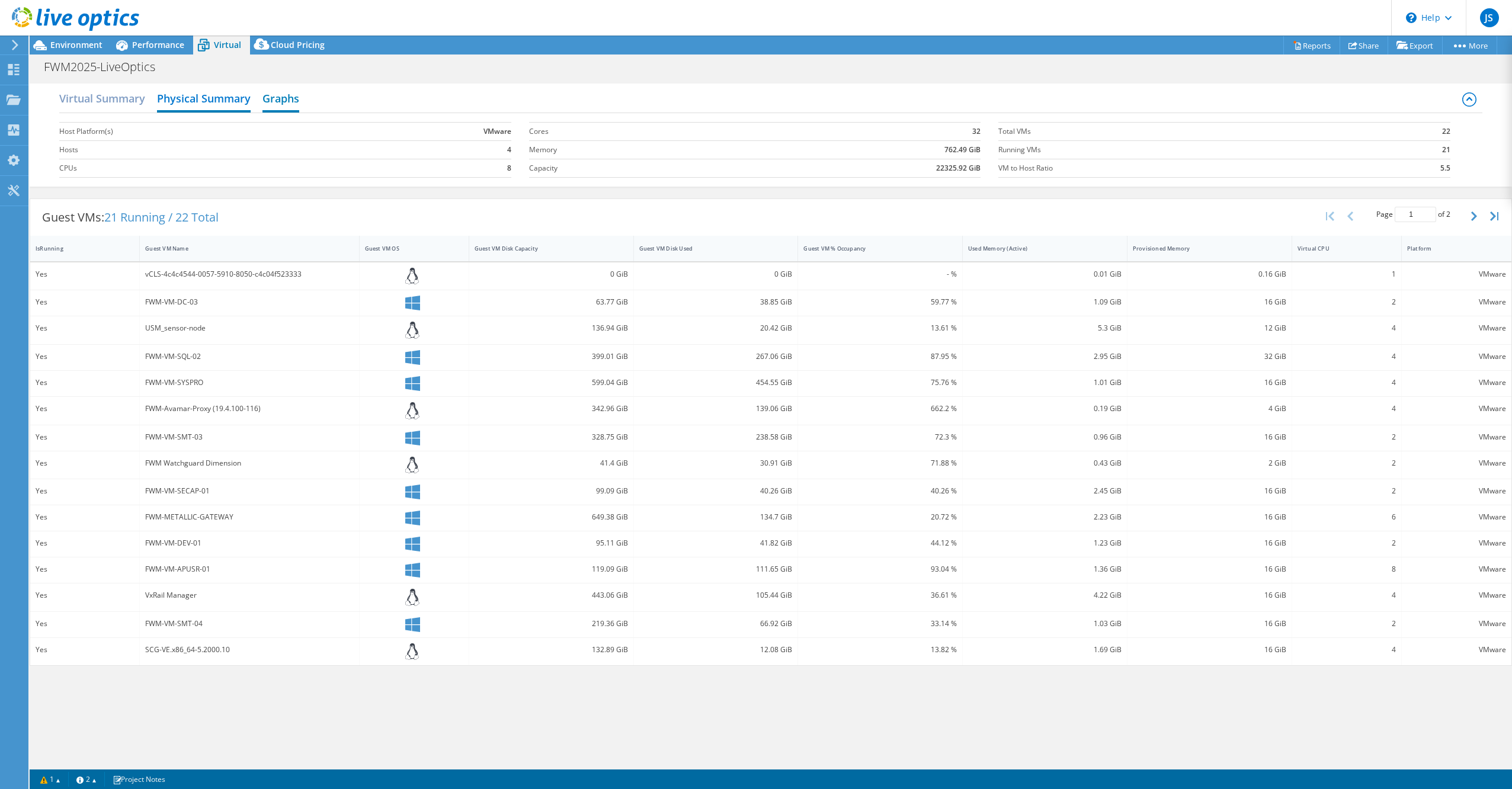
click at [288, 97] on h2 "Graphs" at bounding box center [281, 99] width 37 height 26
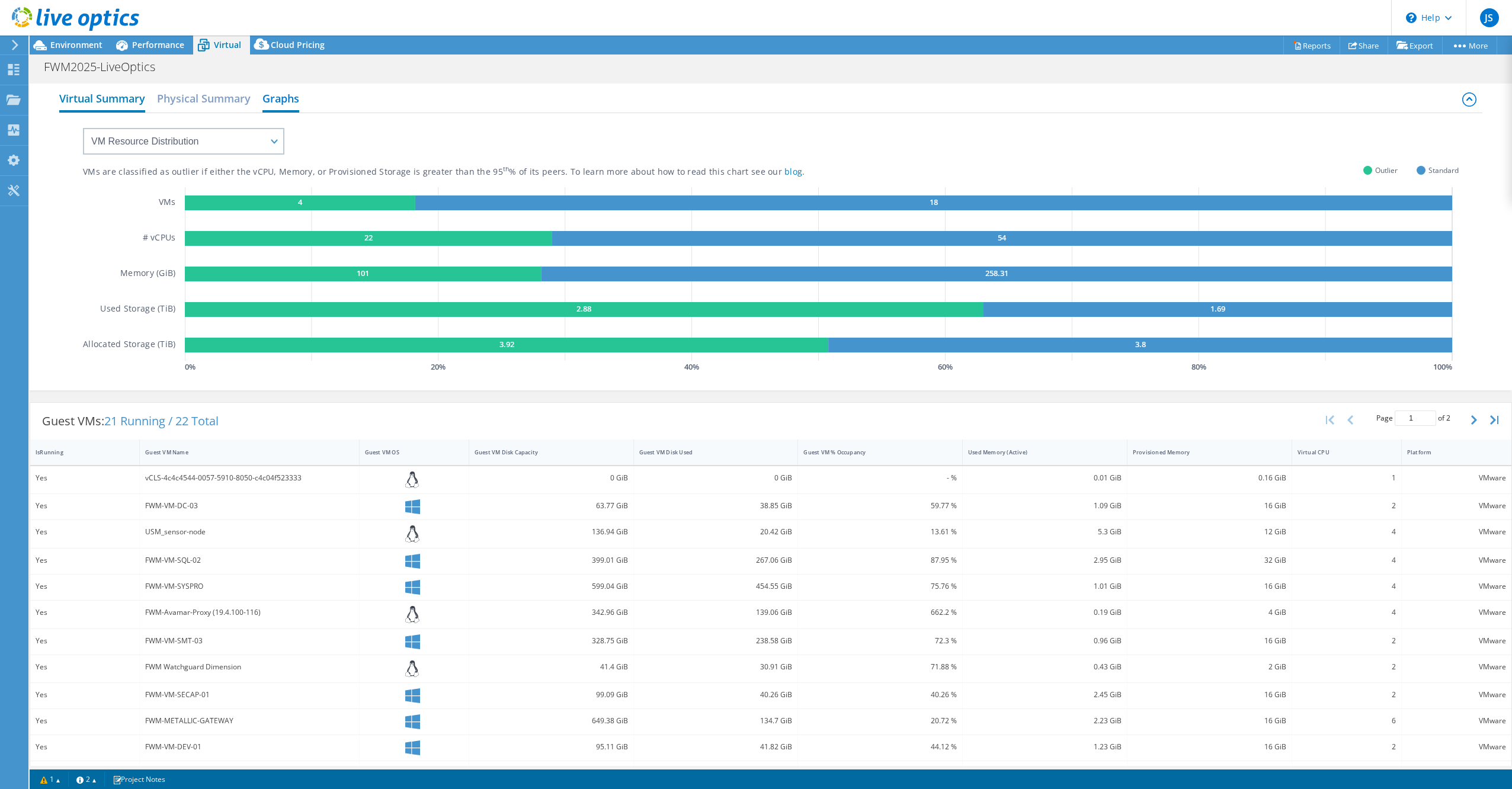
click at [95, 102] on h2 "Virtual Summary" at bounding box center [102, 99] width 86 height 26
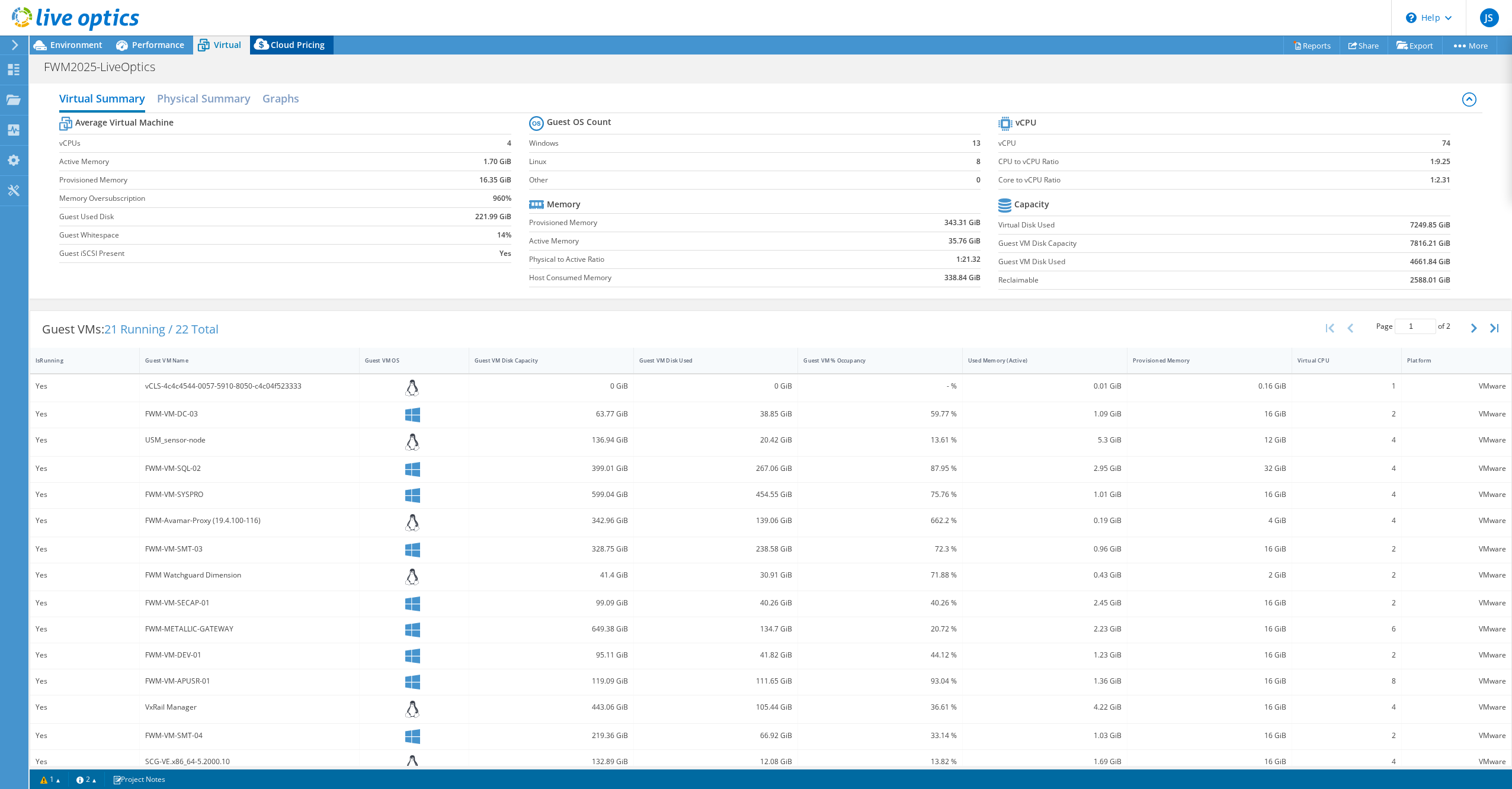
click at [303, 48] on span "Cloud Pricing" at bounding box center [297, 45] width 54 height 12
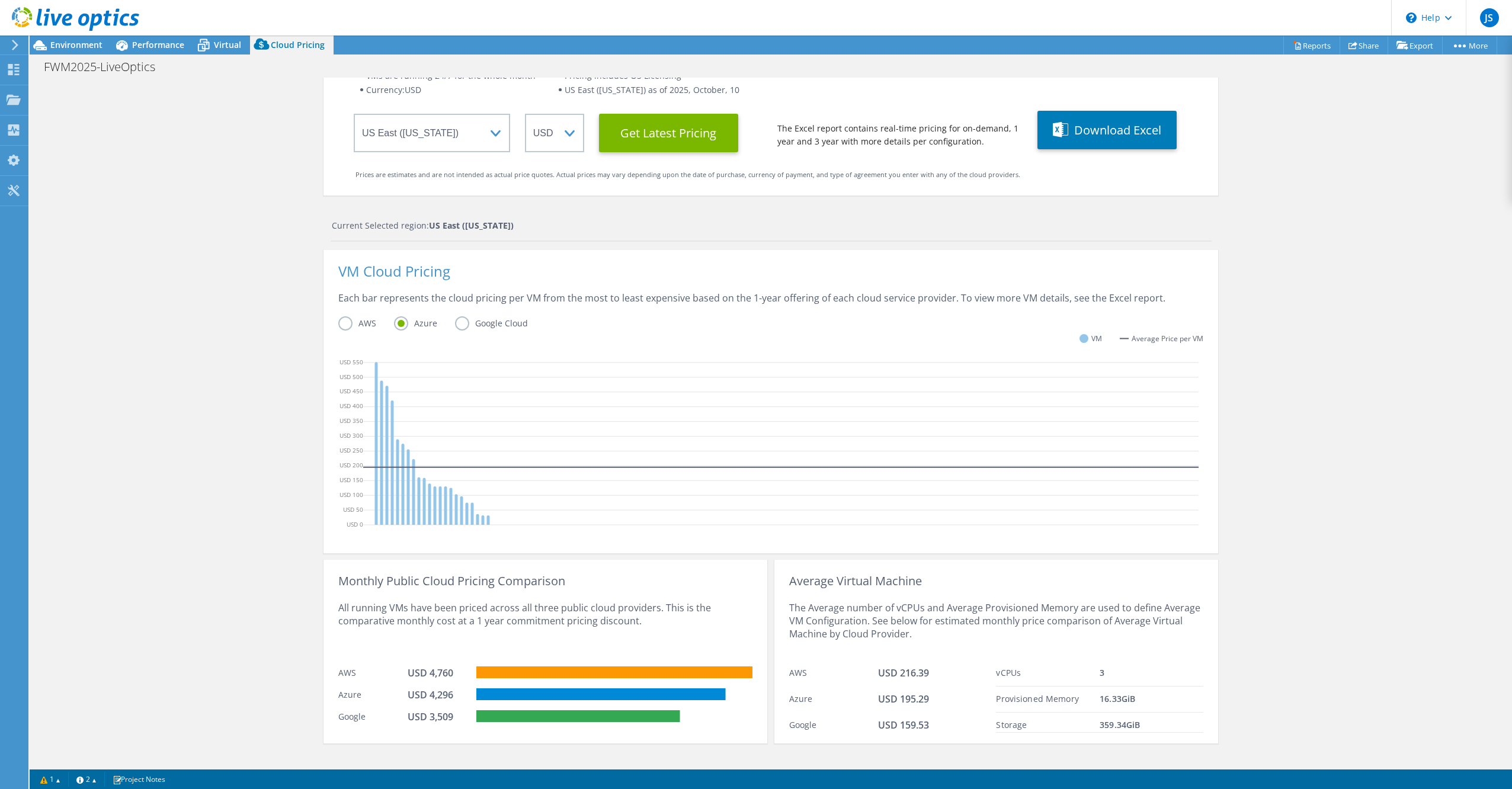
scroll to position [102, 0]
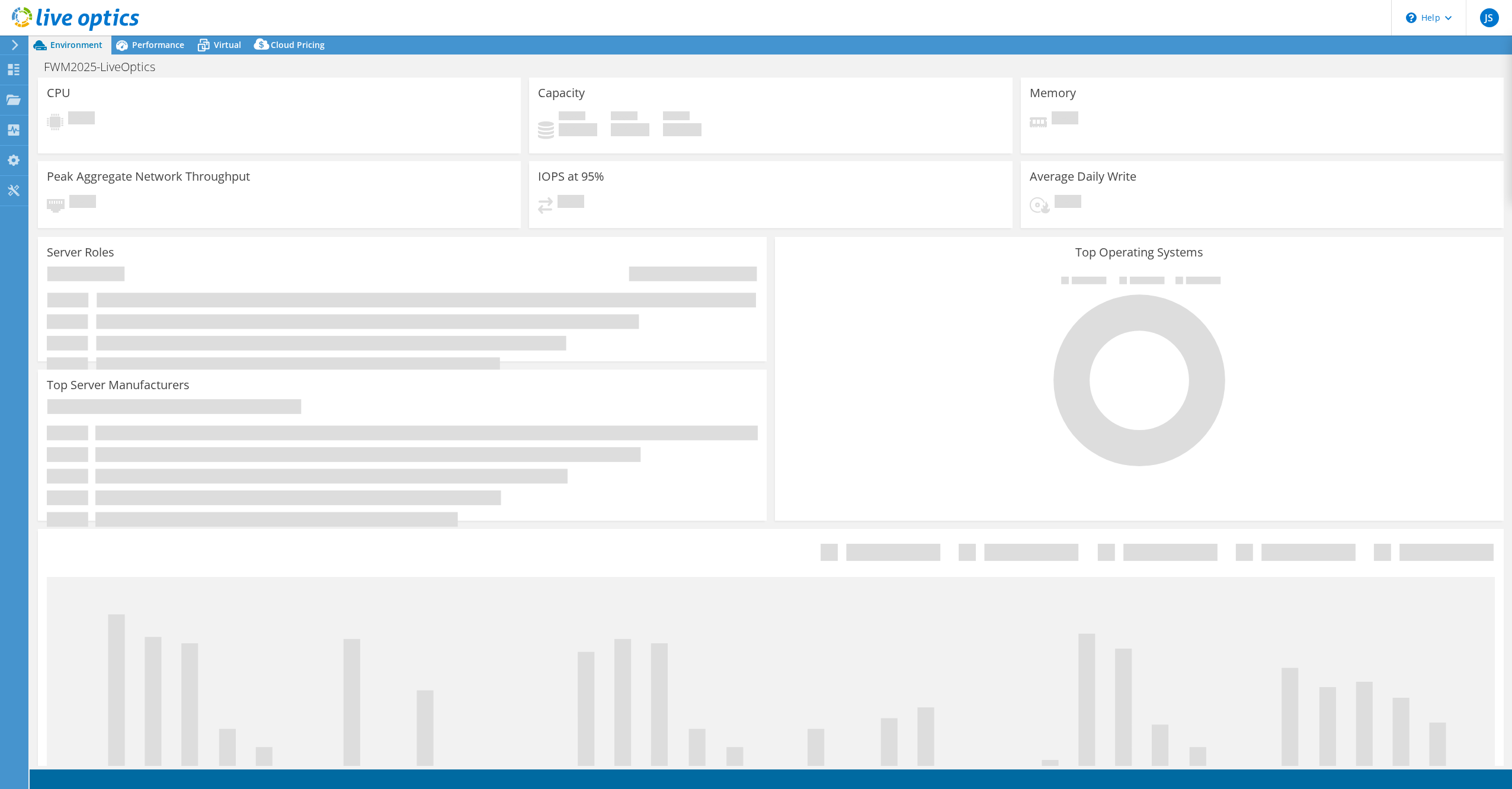
select select "USEast"
select select "USD"
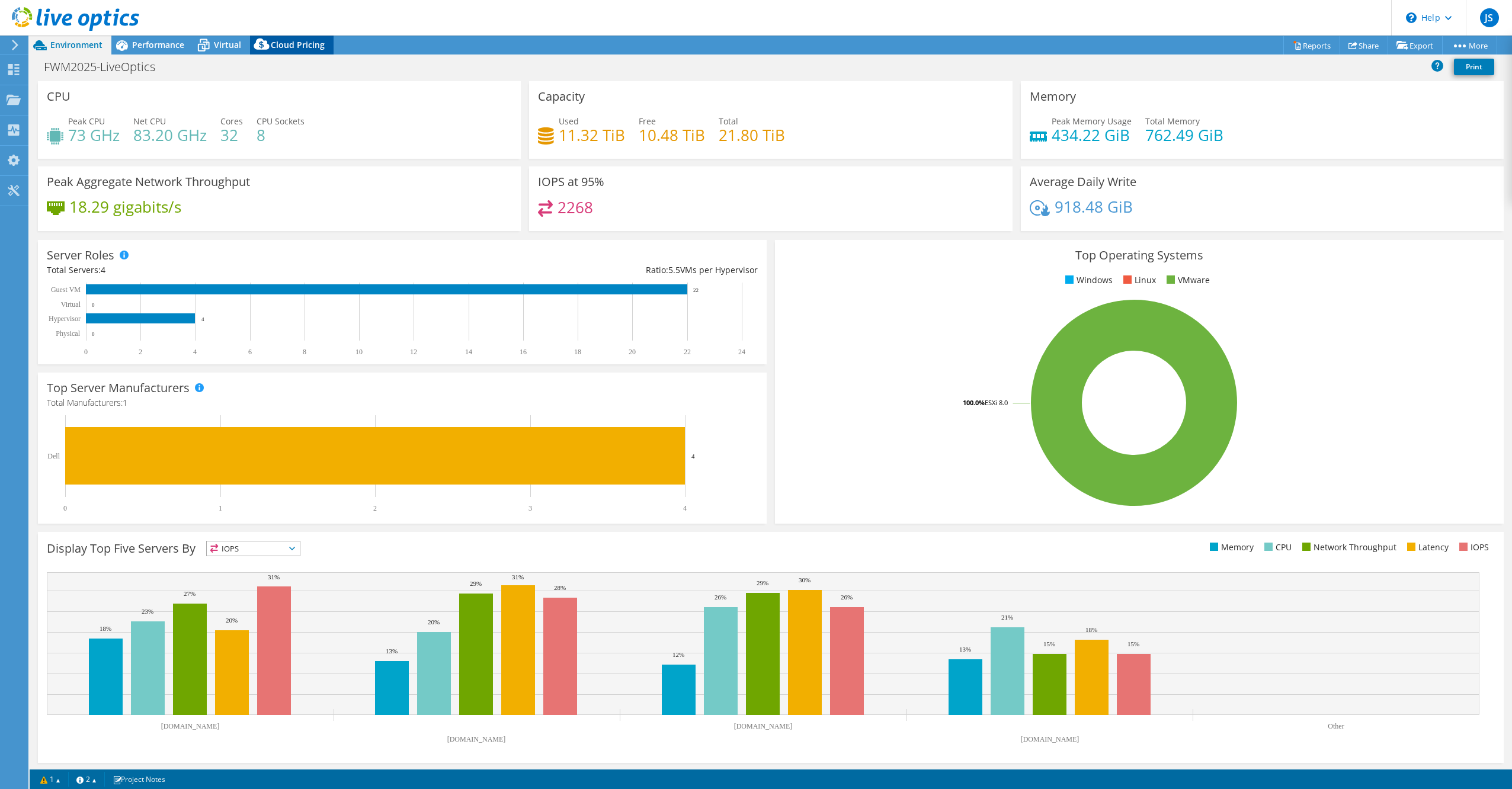
click at [298, 43] on span "Cloud Pricing" at bounding box center [297, 45] width 54 height 12
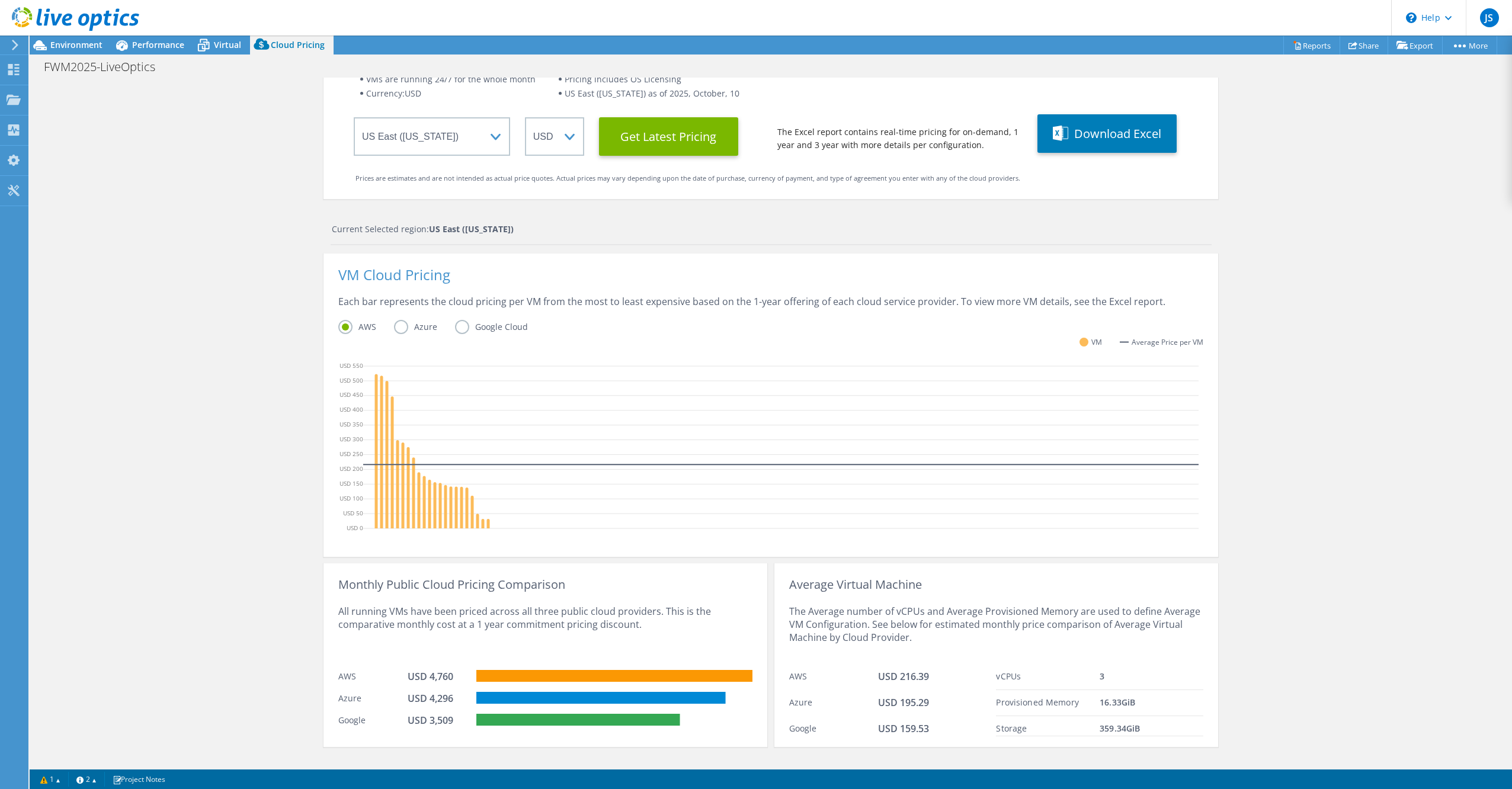
scroll to position [102, 0]
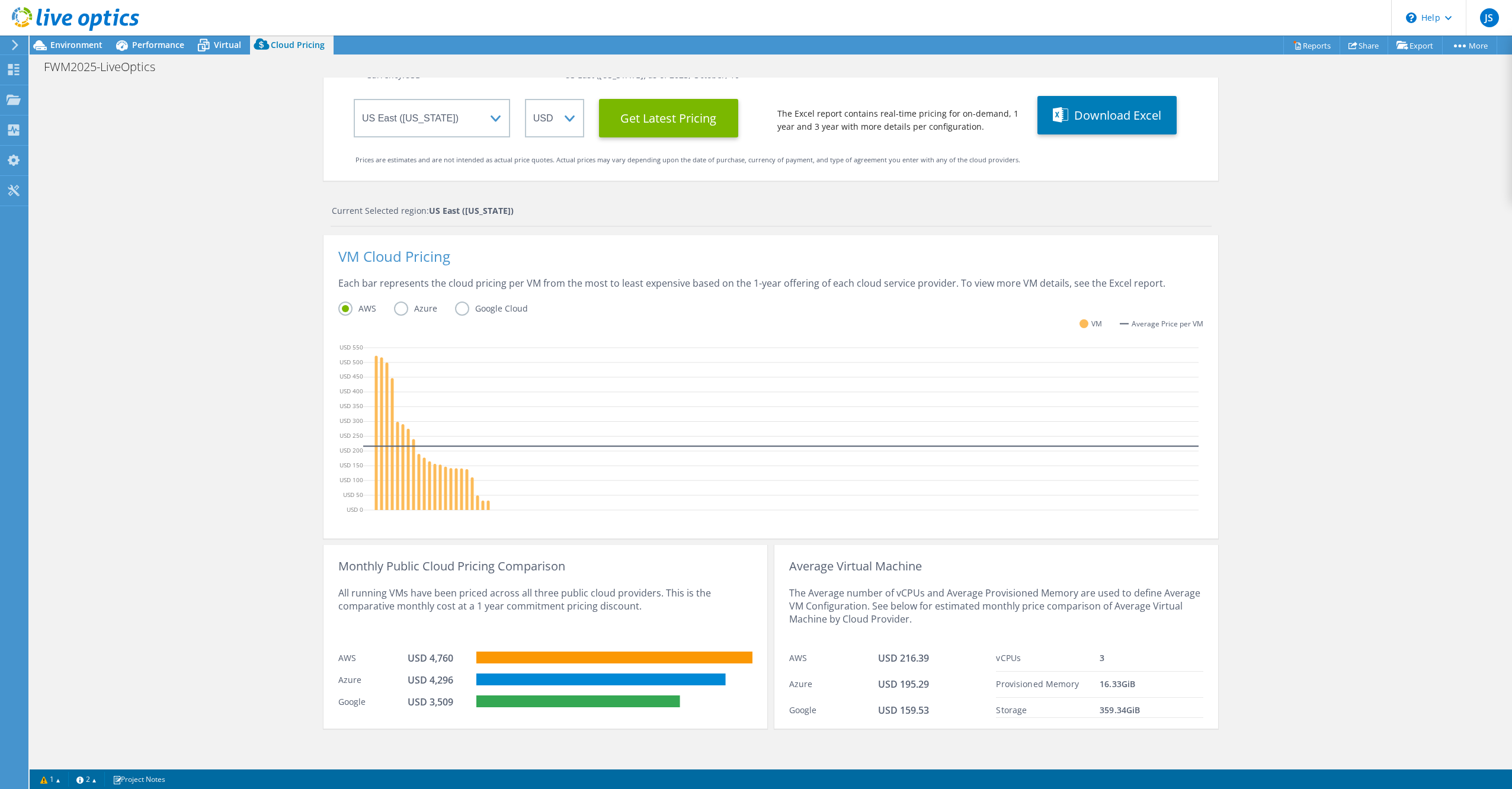
click at [277, 195] on div "Cloud Pricing Live Optics Cloud Pricing uses the native vendor APIs to retrieve…" at bounding box center [771, 371] width 1483 height 791
